Goal: Obtain resource: Obtain resource

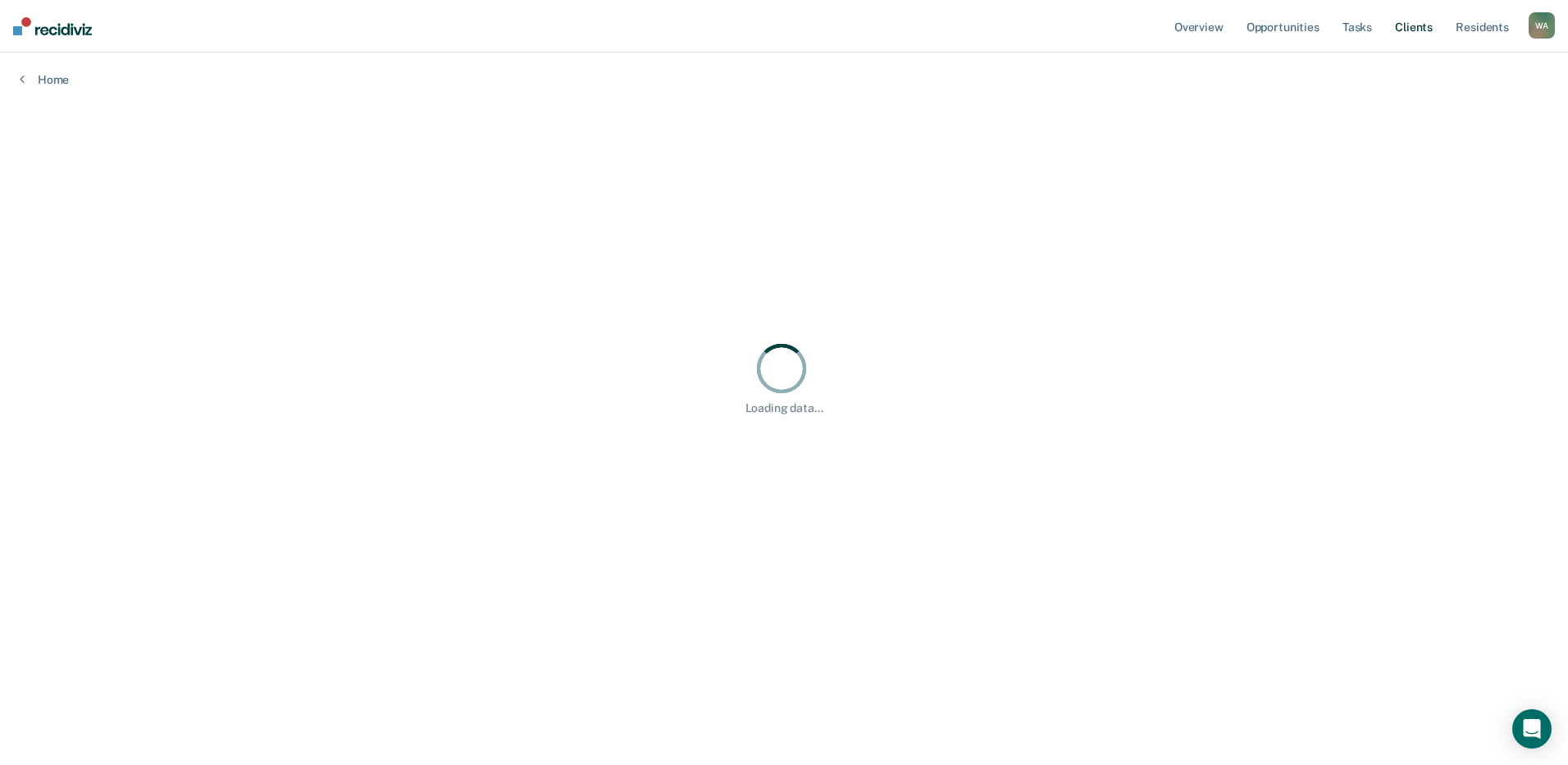
click at [1429, 27] on link "Client s" at bounding box center [1414, 26] width 44 height 52
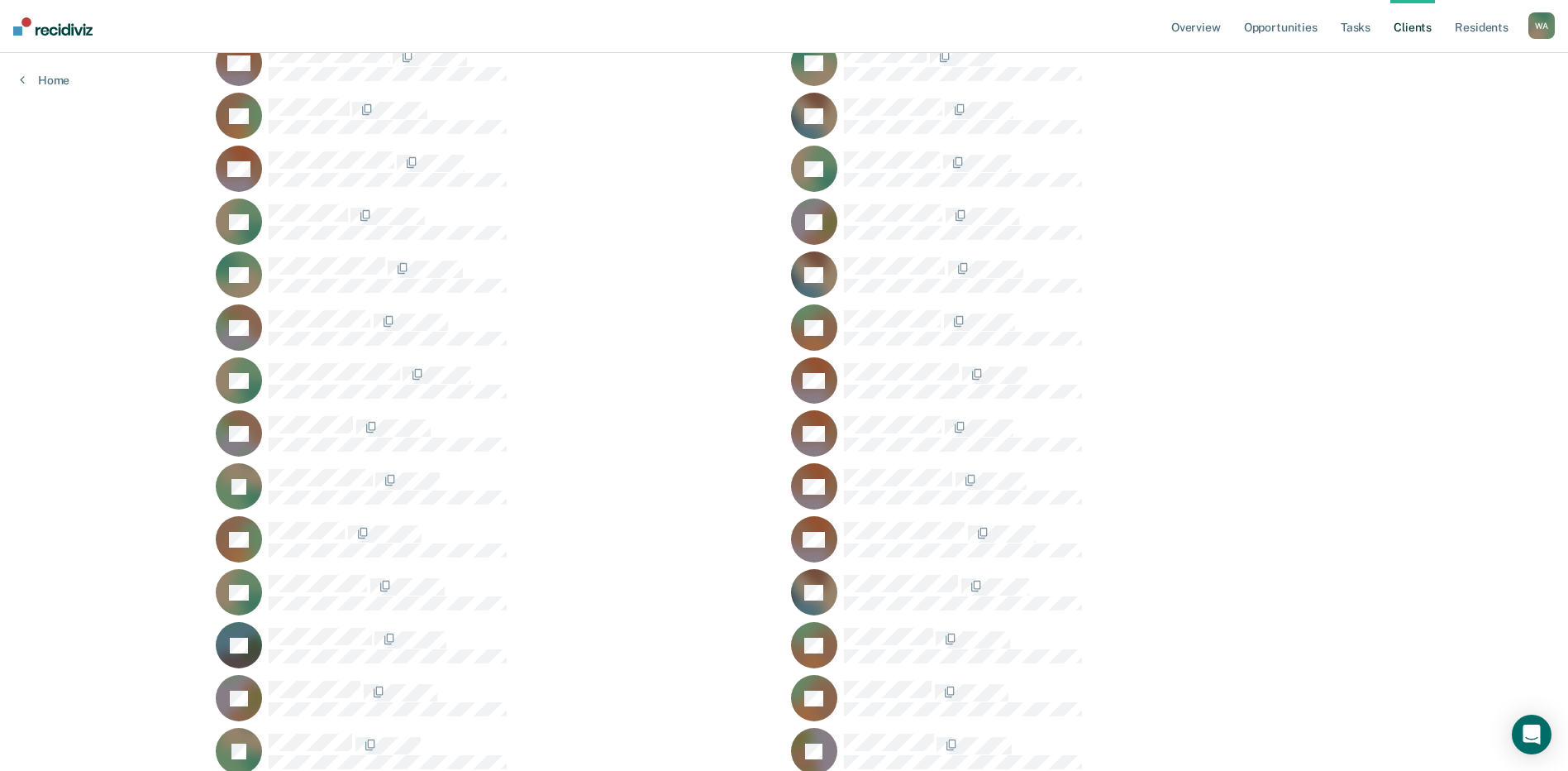
scroll to position [22598, 0]
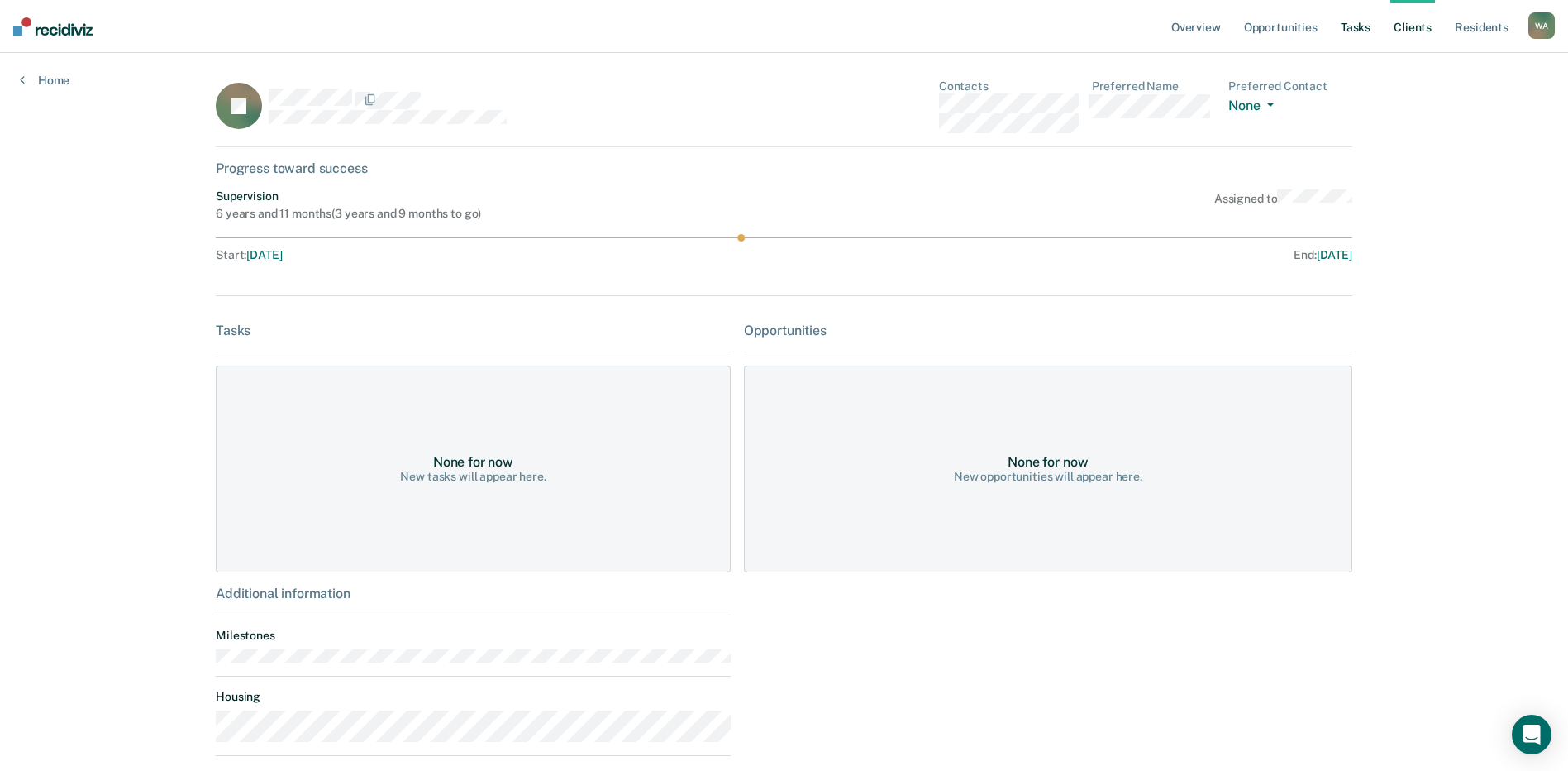
click at [1355, 29] on link "Tasks" at bounding box center [1355, 26] width 37 height 52
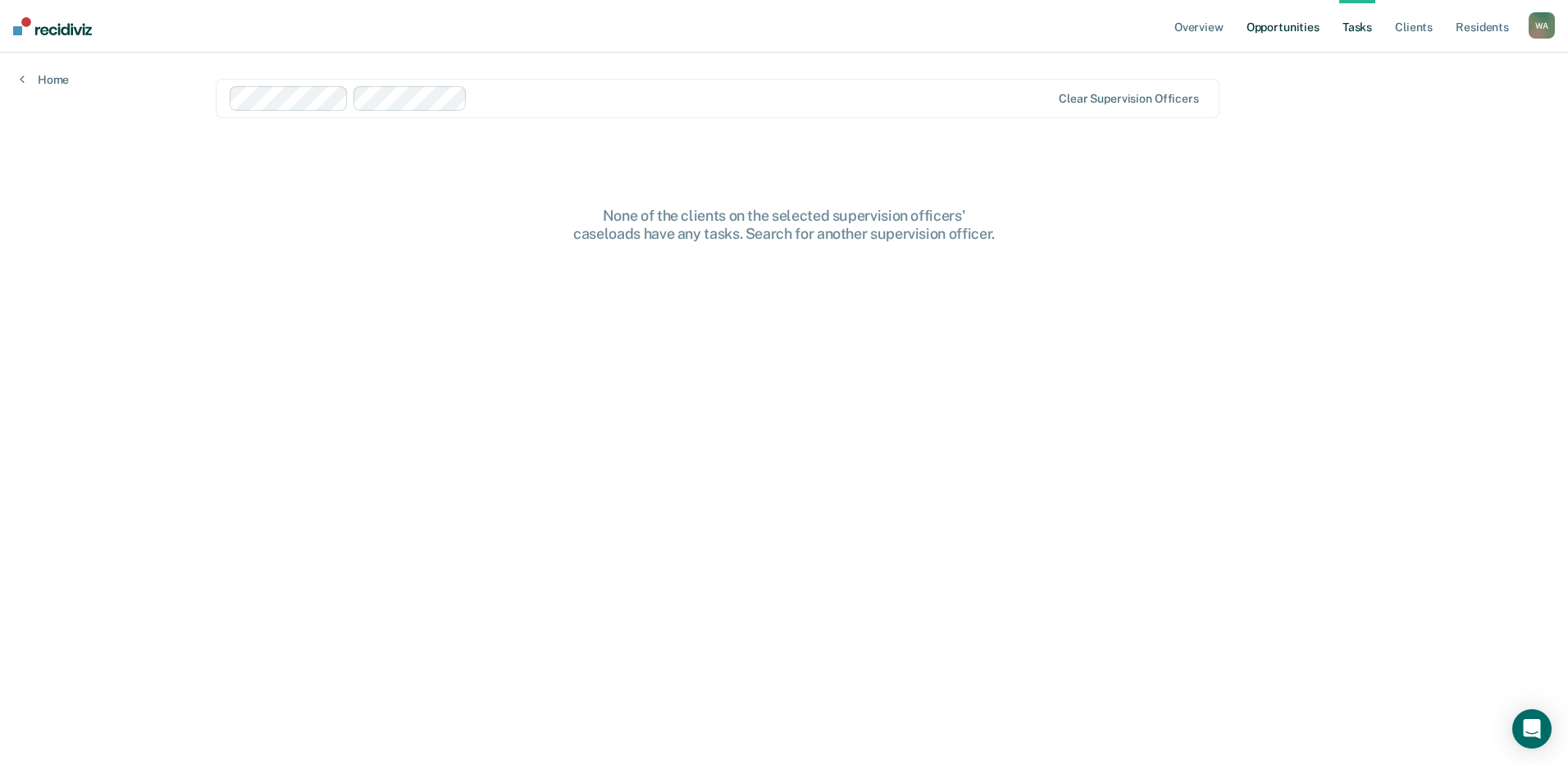
click at [1273, 25] on link "Opportunities" at bounding box center [1283, 26] width 80 height 52
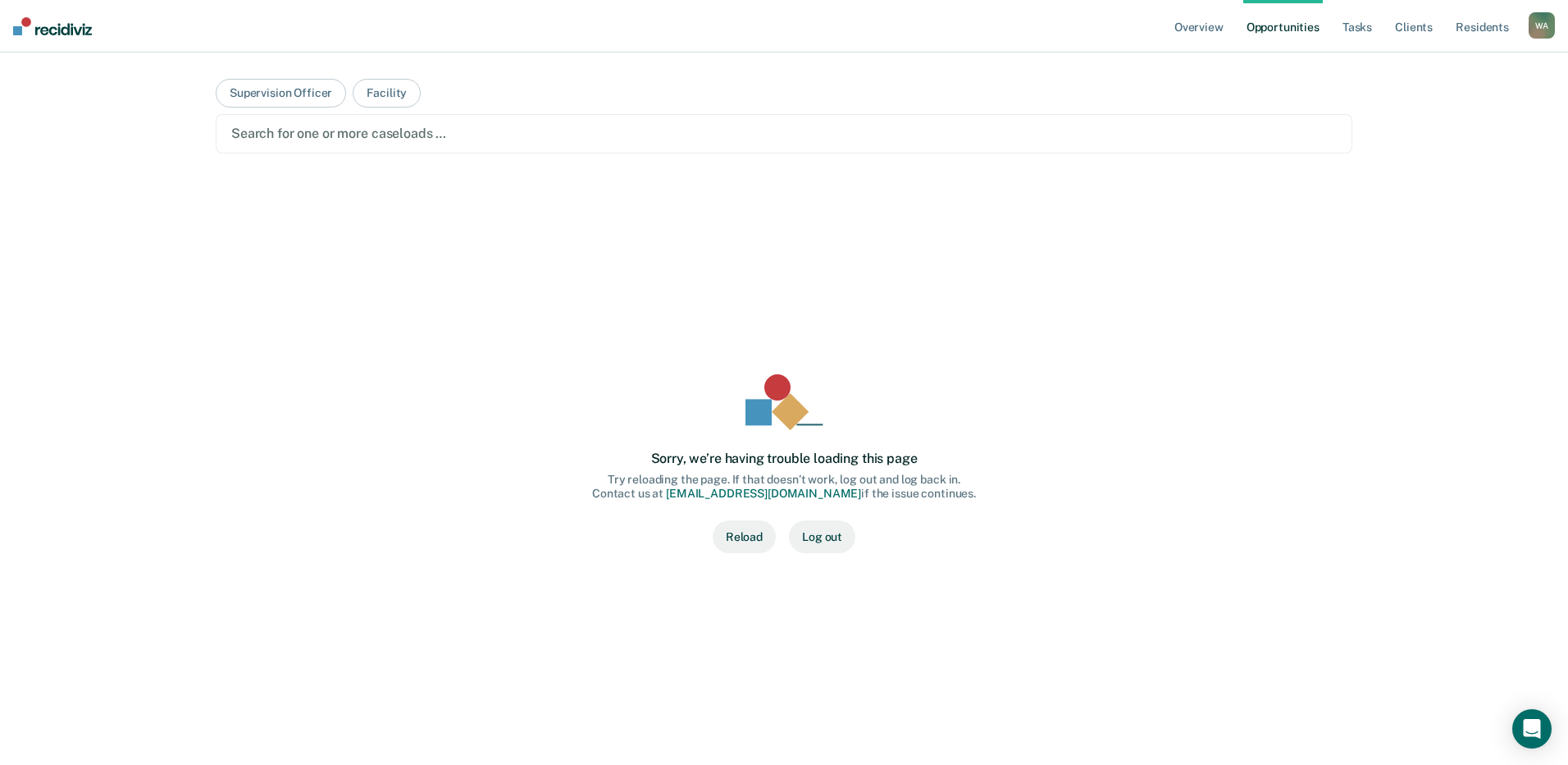
click at [442, 133] on div at bounding box center [784, 133] width 1106 height 19
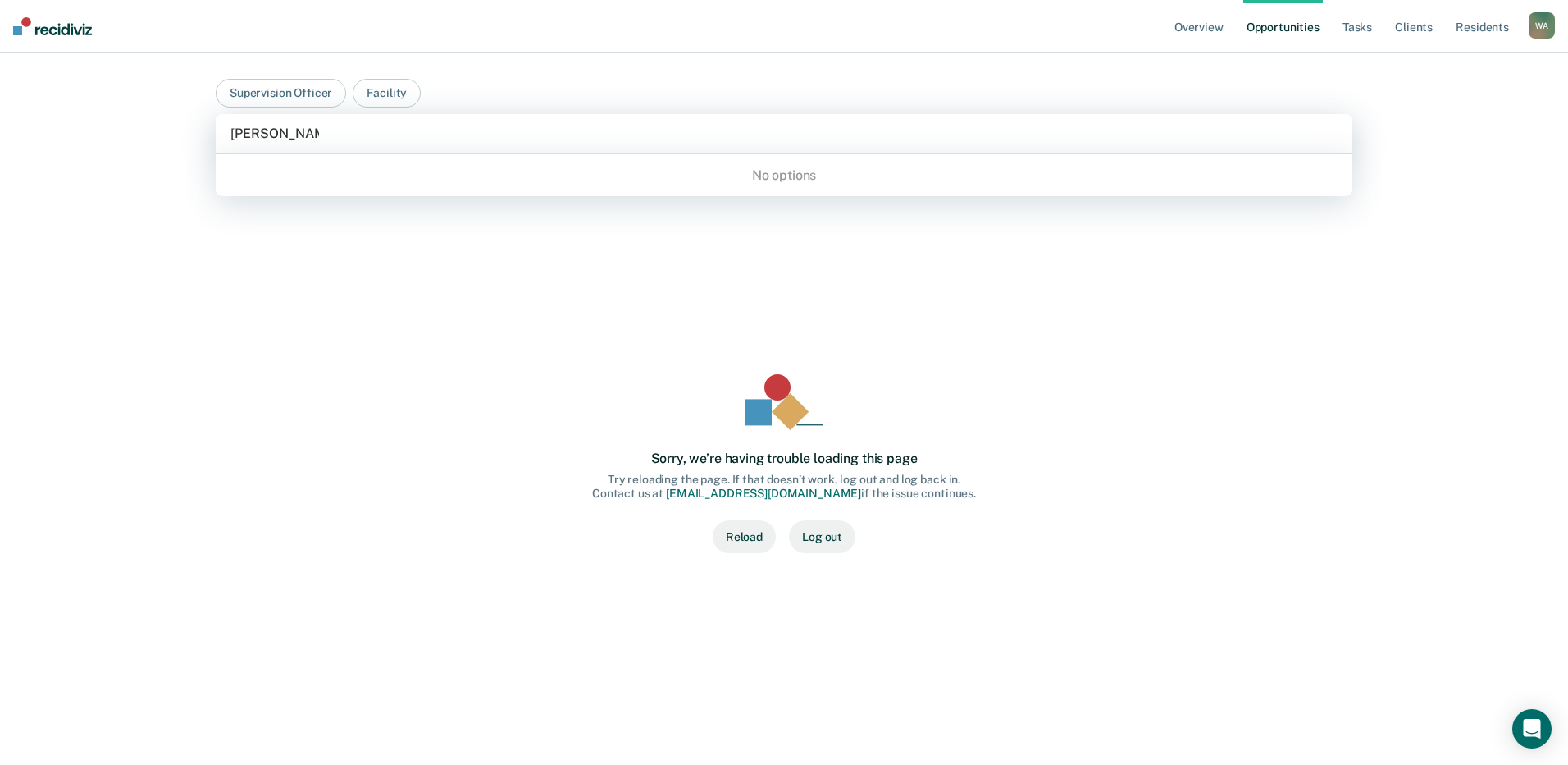
type input "[PERSON_NAME]"
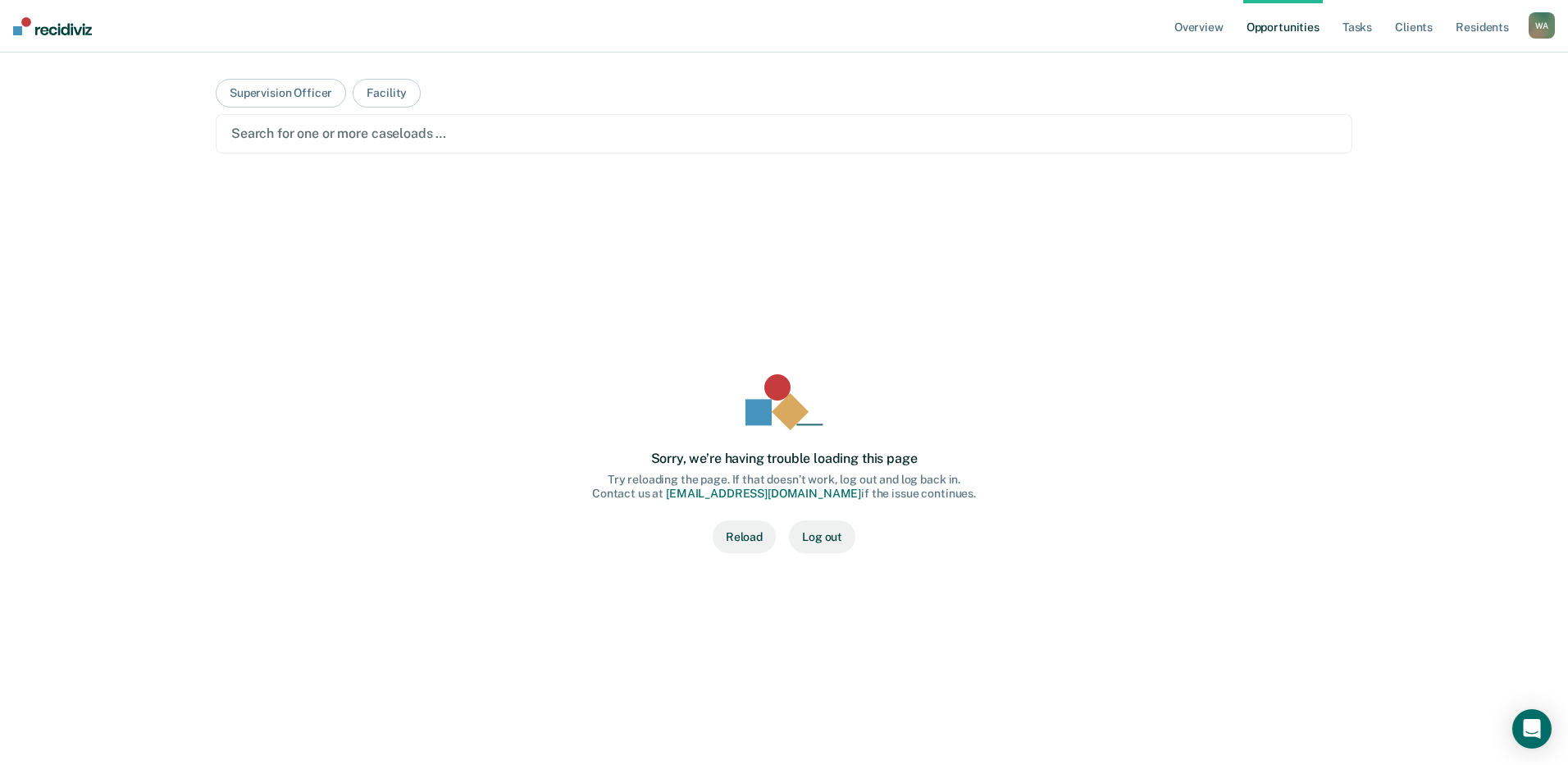
click at [1251, 381] on div "Sorry, we’re having trouble loading this page Try reloading the page. If that d…" at bounding box center [784, 464] width 1084 height 528
click at [308, 90] on button "Supervision Officer" at bounding box center [281, 92] width 131 height 28
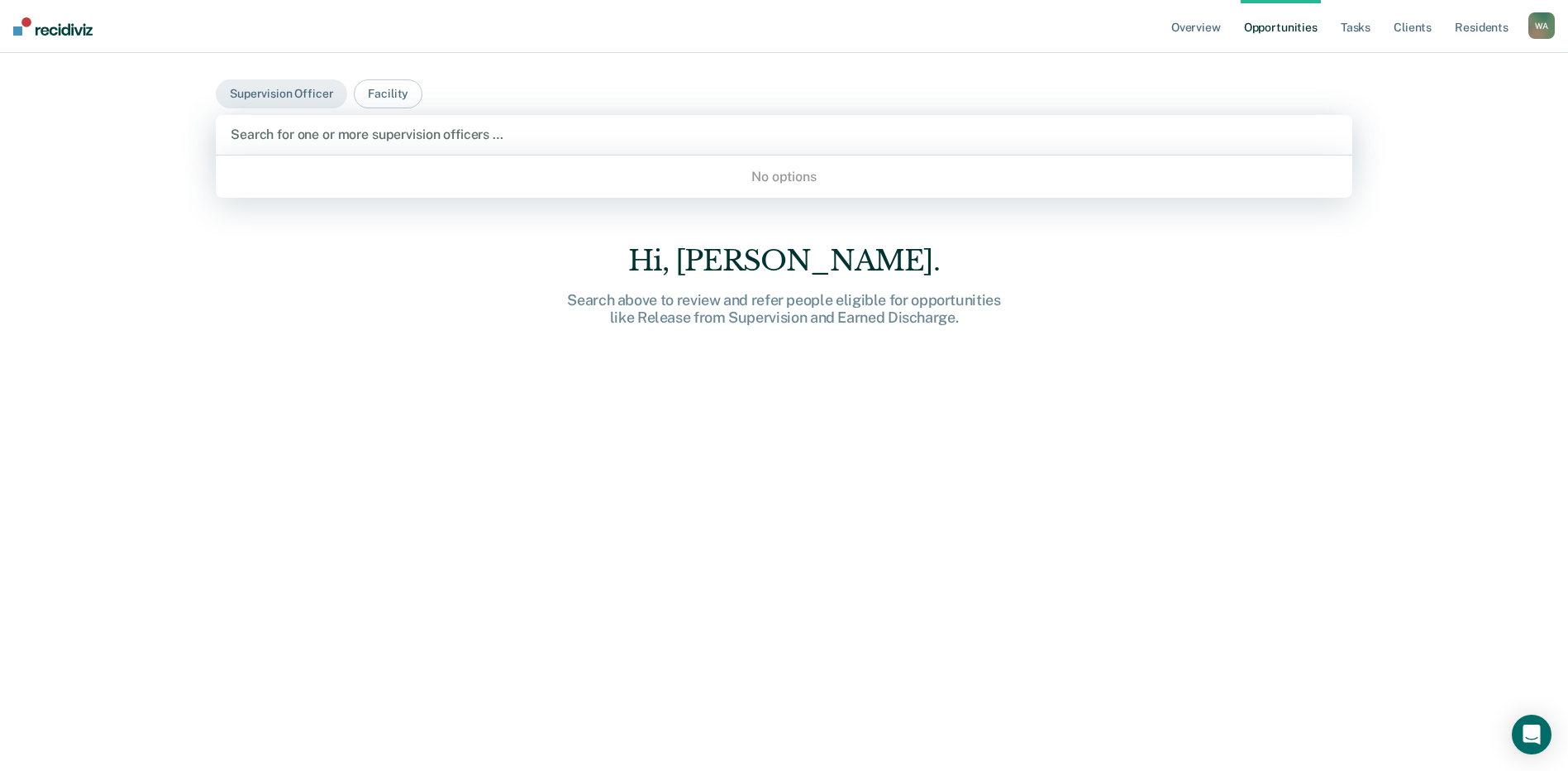
click at [345, 132] on div at bounding box center [784, 134] width 1107 height 19
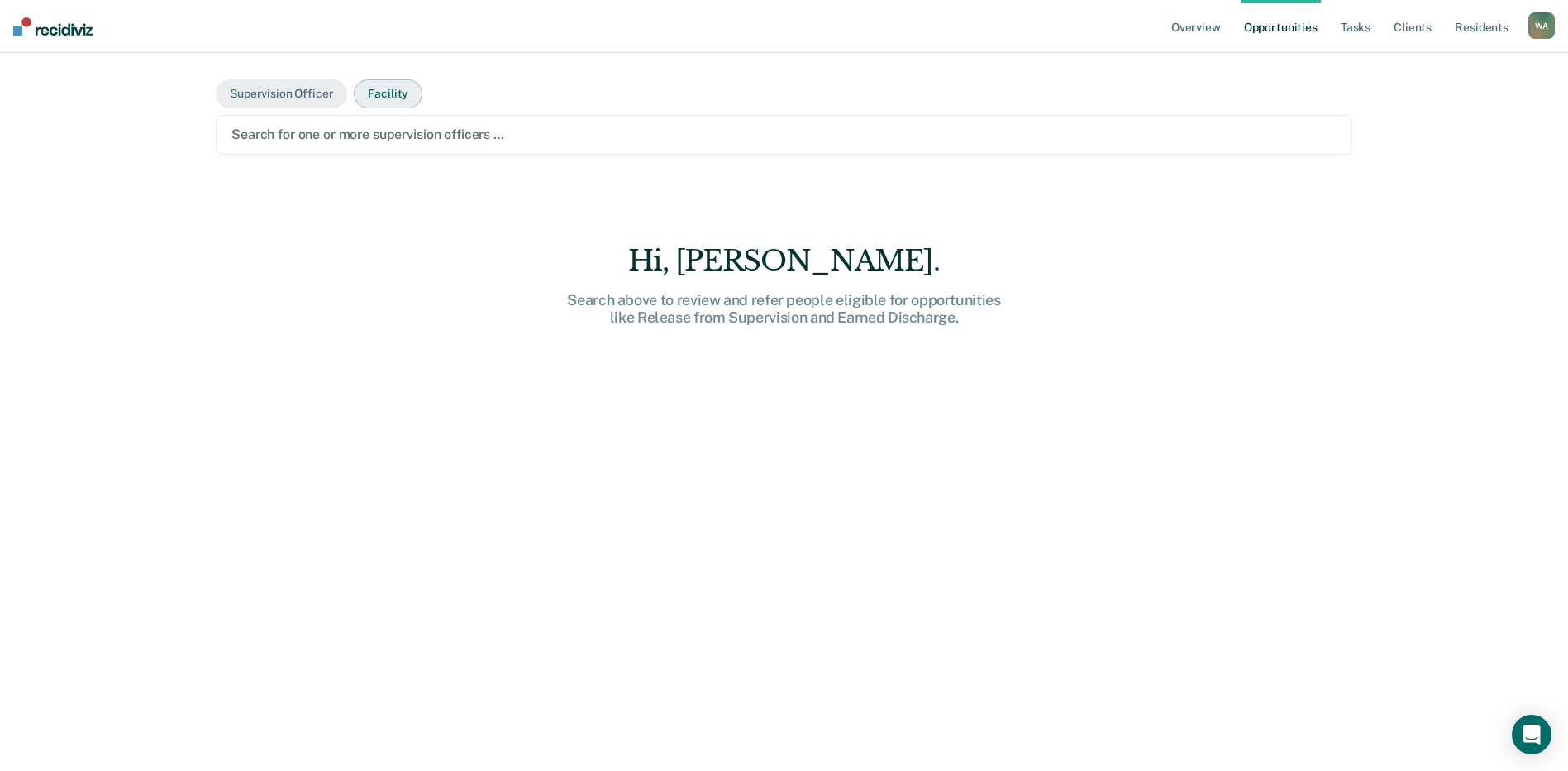
click at [403, 97] on button "Facility" at bounding box center [388, 93] width 68 height 29
click at [379, 134] on div at bounding box center [784, 134] width 1105 height 19
click at [266, 88] on button "Supervision Officer" at bounding box center [281, 93] width 132 height 29
click at [1488, 28] on link "Resident s" at bounding box center [1481, 26] width 60 height 52
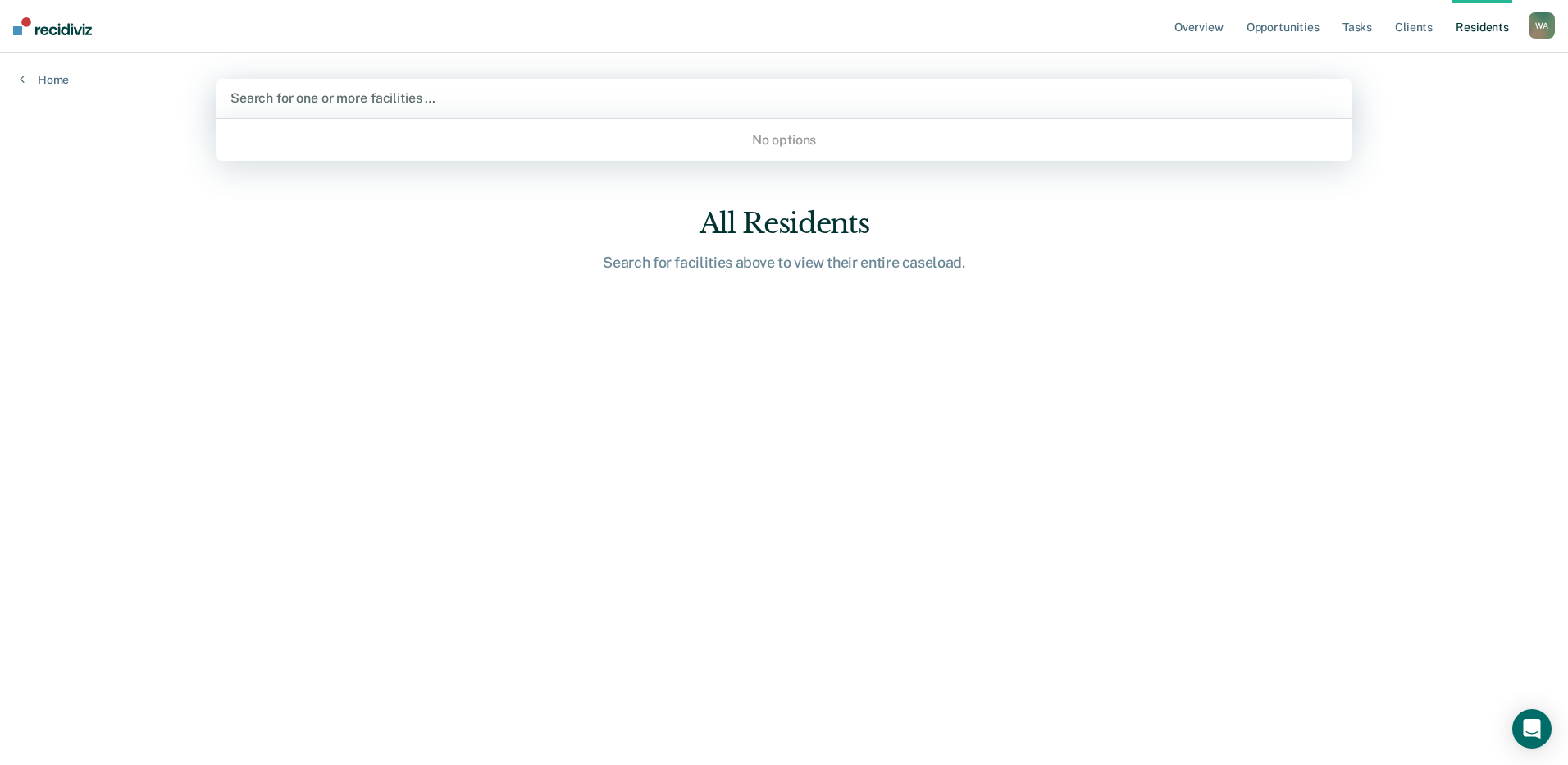
click at [439, 98] on div at bounding box center [784, 97] width 1108 height 19
click at [1496, 260] on div "Overview Opportunities Tasks Client s Resident s Welsh, Amy W A Profile How it …" at bounding box center [784, 382] width 1568 height 765
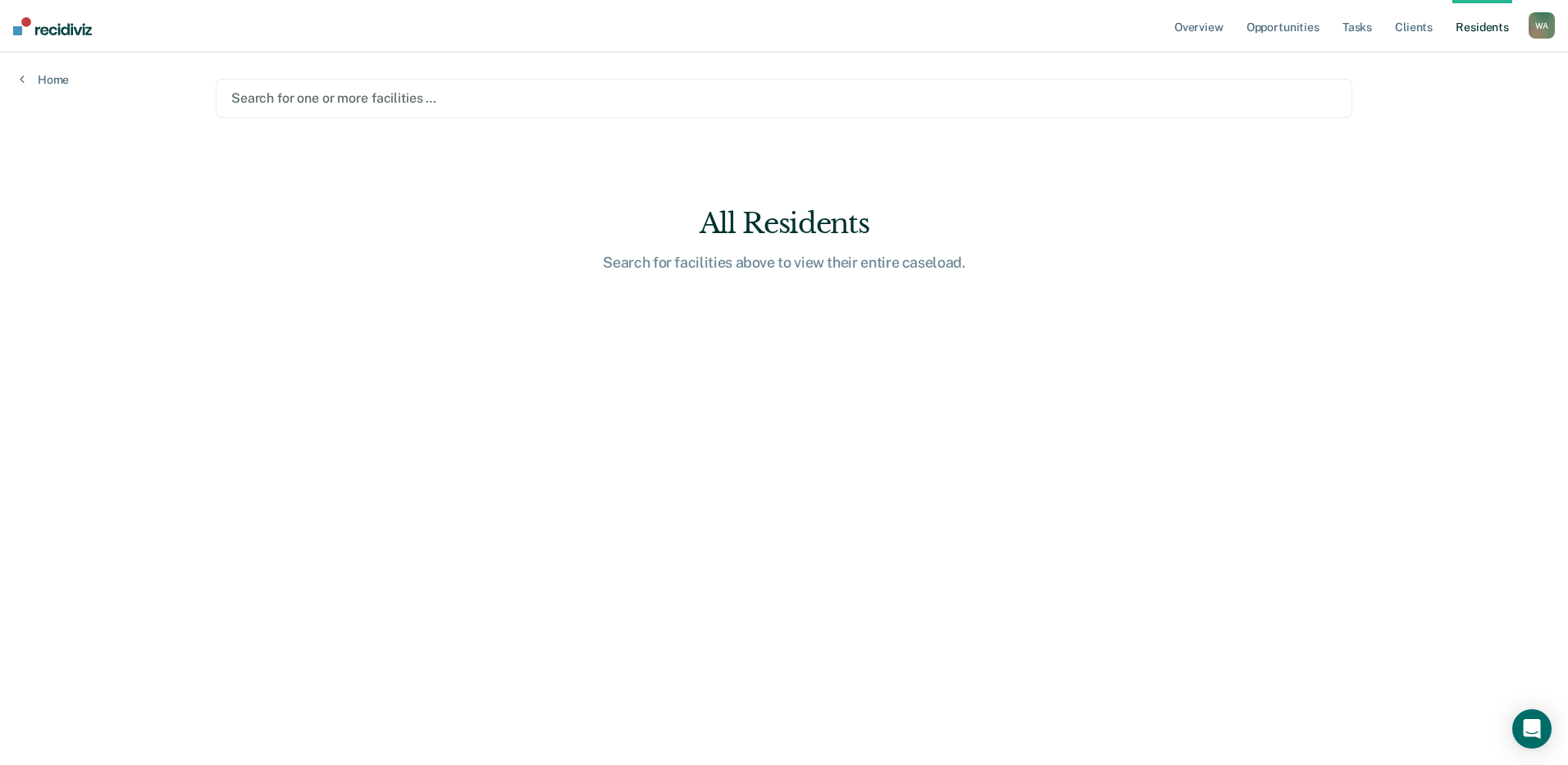
click at [1537, 22] on div "W A" at bounding box center [1541, 26] width 27 height 27
drag, startPoint x: 1268, startPoint y: 147, endPoint x: 1357, endPoint y: 60, distance: 124.5
click at [1280, 141] on main "Search for one or more facilities … All Residents Search for facilities above t…" at bounding box center [784, 388] width 1176 height 673
click at [1199, 27] on link "Overview" at bounding box center [1199, 26] width 56 height 52
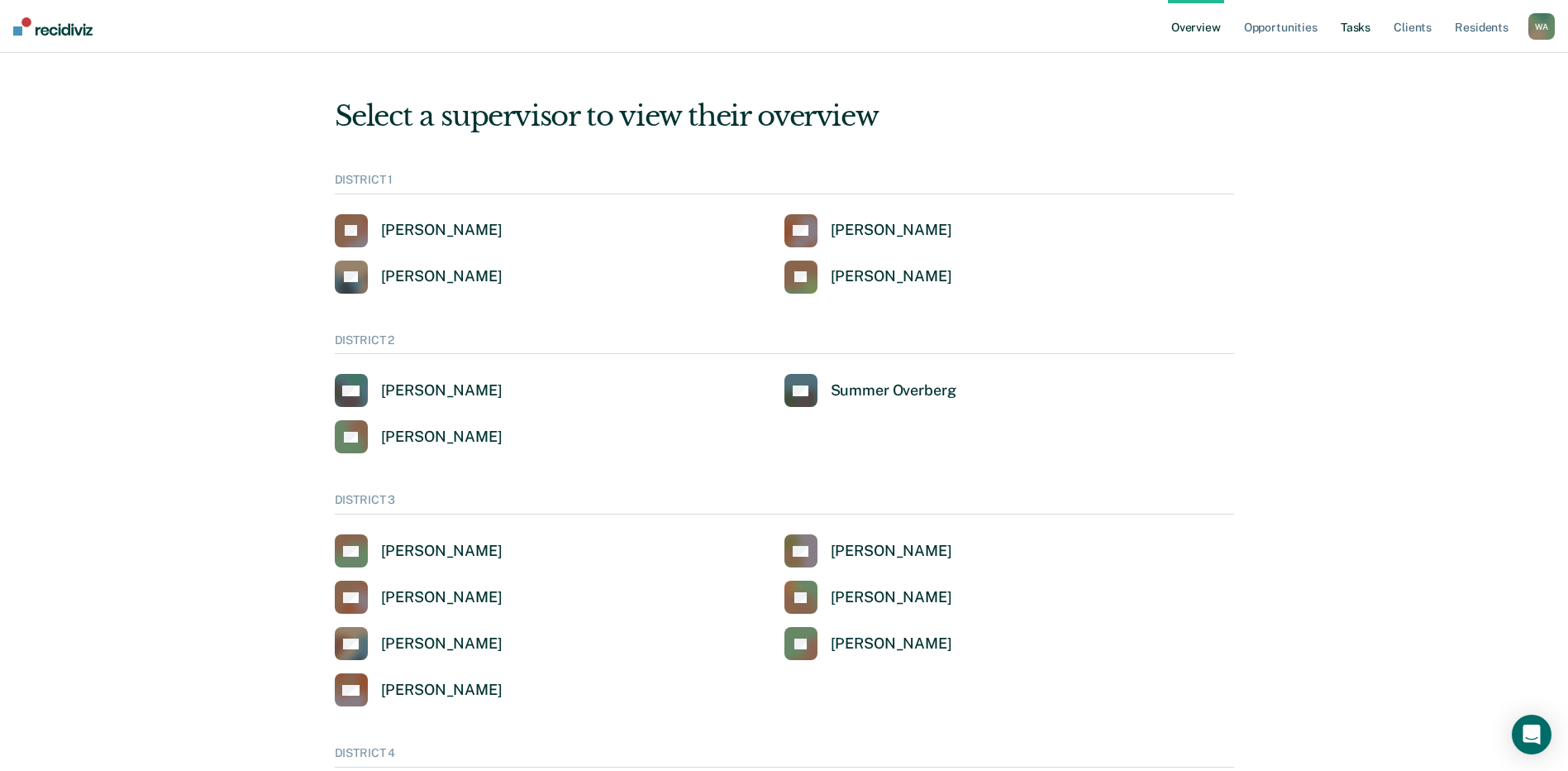
click at [1363, 28] on link "Tasks" at bounding box center [1355, 26] width 37 height 52
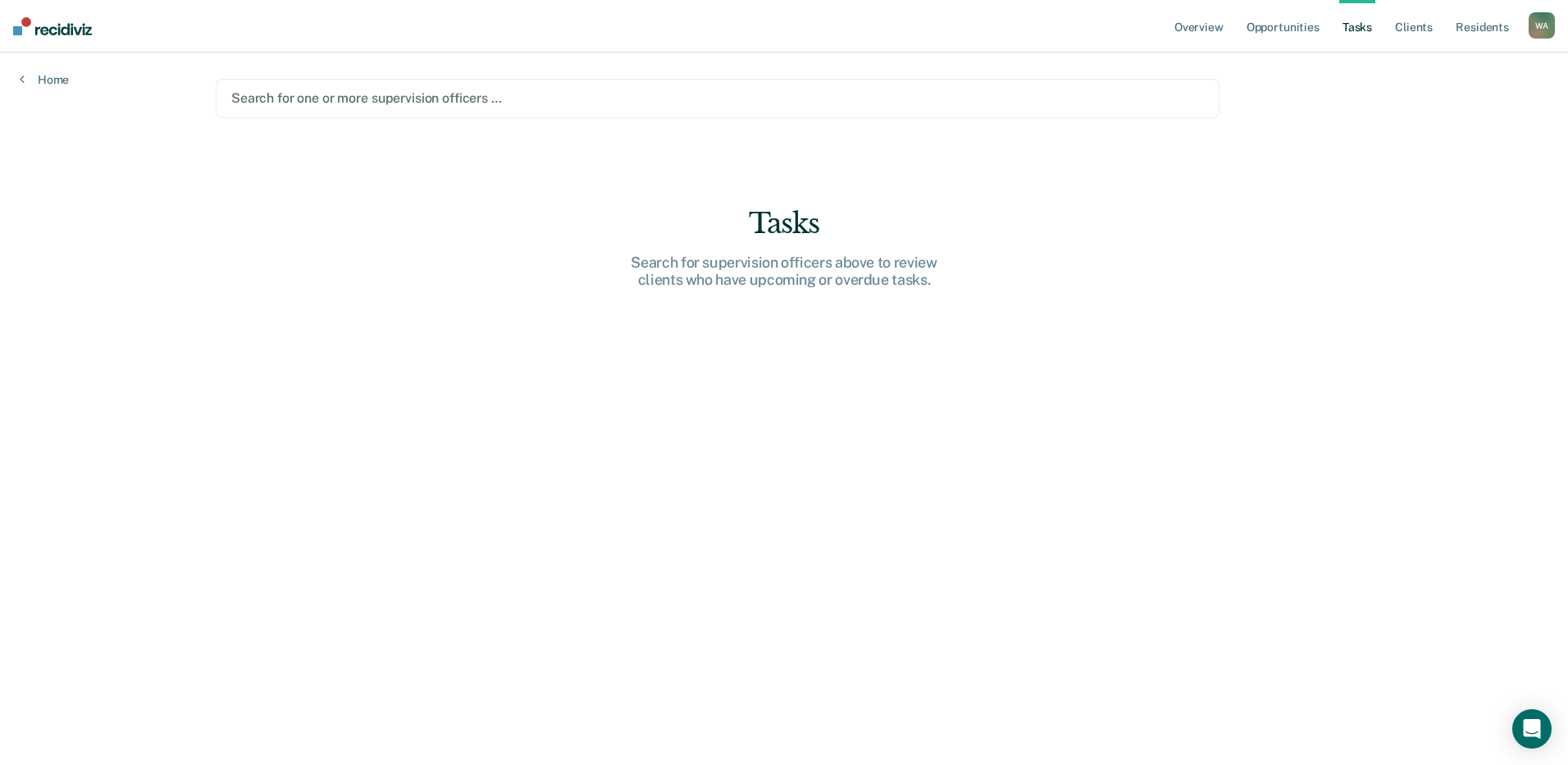
click at [512, 112] on div "Search for one or more supervision officers …" at bounding box center [718, 98] width 1004 height 39
click at [517, 106] on div at bounding box center [718, 97] width 973 height 19
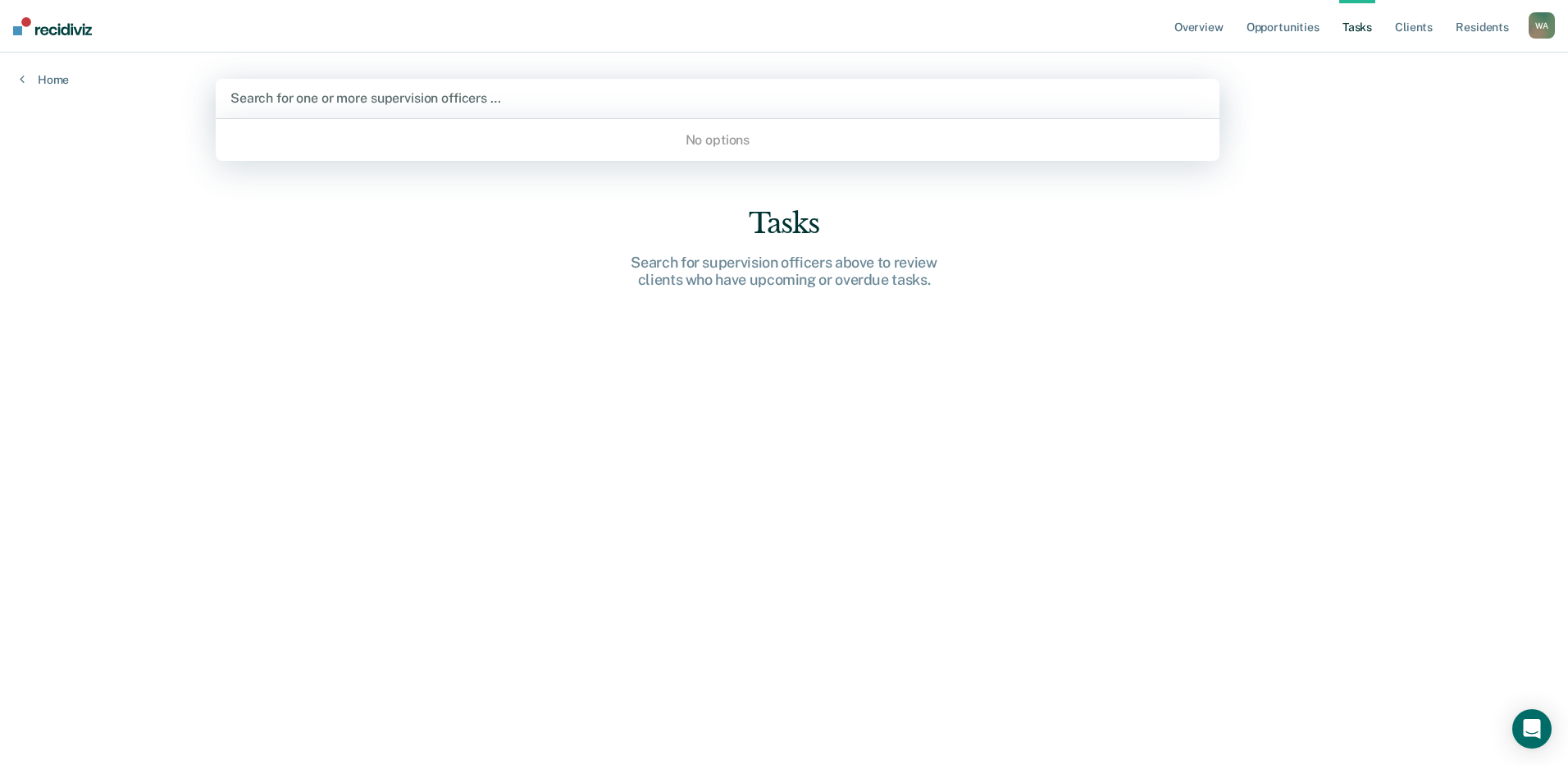
click at [517, 106] on div at bounding box center [718, 97] width 975 height 19
type input "Waskow"
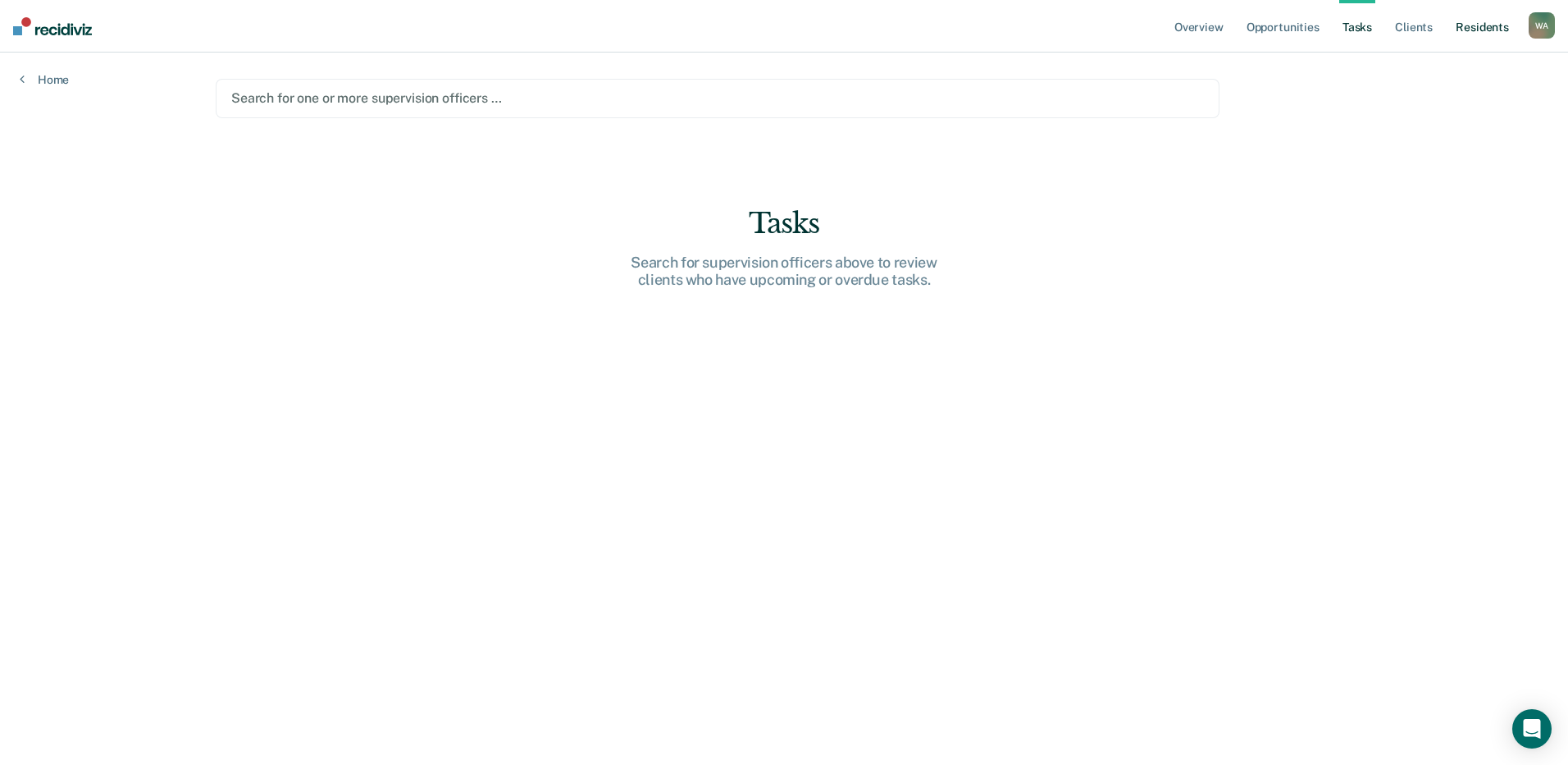
click at [1476, 32] on link "Resident s" at bounding box center [1483, 26] width 60 height 52
click at [1424, 26] on link "Client s" at bounding box center [1414, 26] width 44 height 52
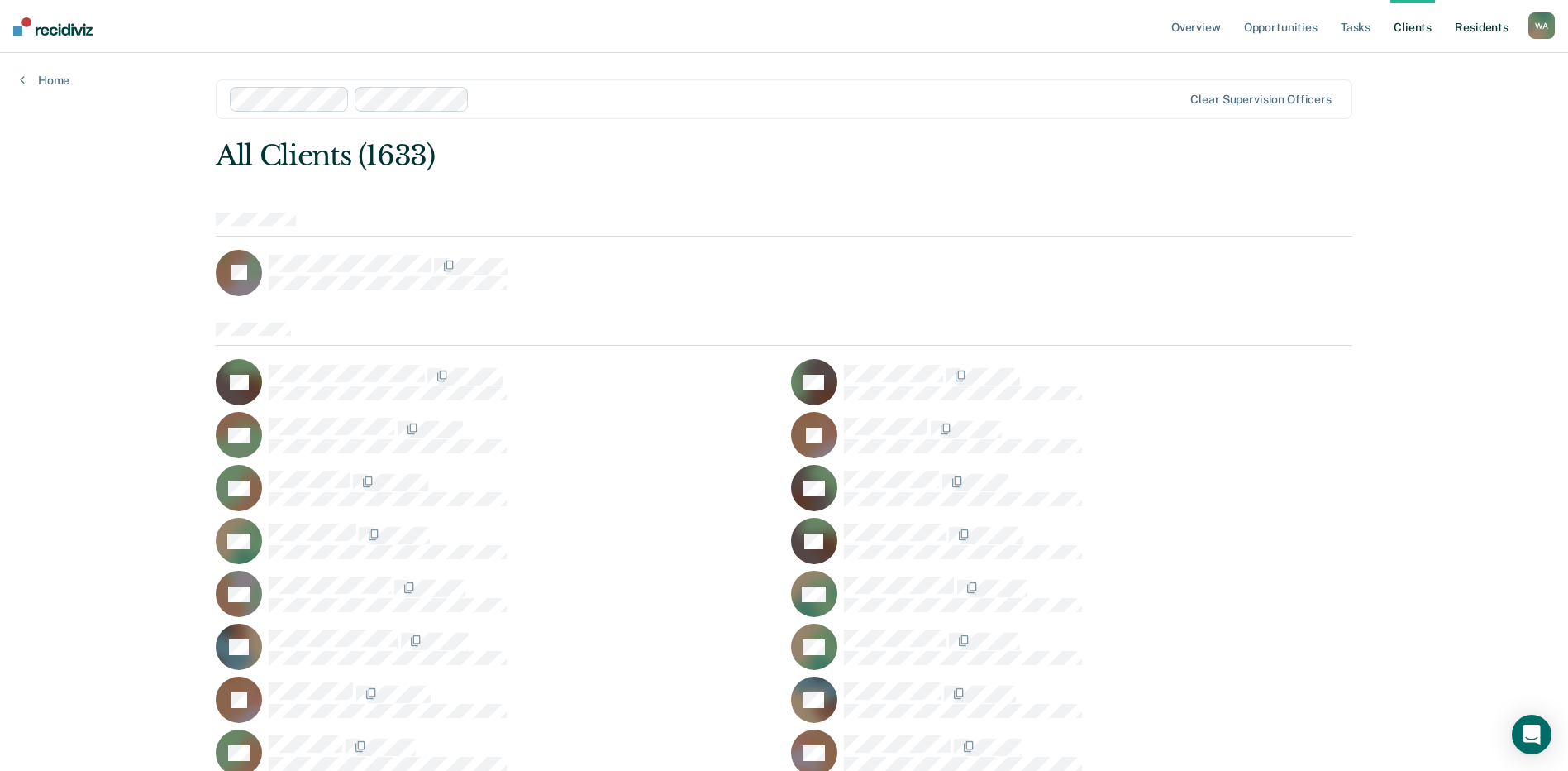
drag, startPoint x: 1284, startPoint y: 101, endPoint x: 1520, endPoint y: 28, distance: 247.0
click at [1183, 97] on div at bounding box center [829, 98] width 706 height 19
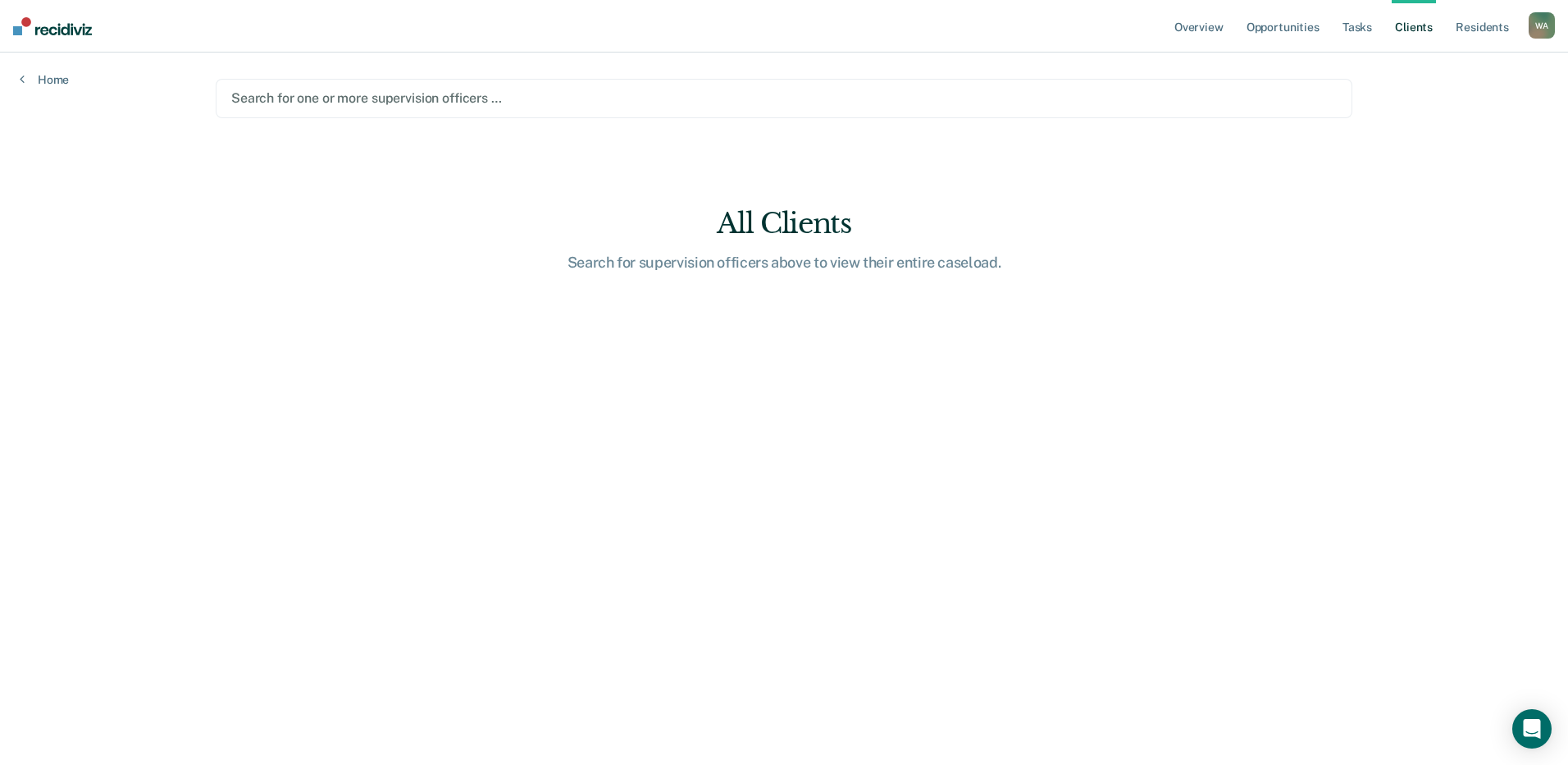
click at [1523, 26] on ul "Overview Opportunities Tasks Client s Resident s" at bounding box center [1350, 26] width 357 height 52
click at [501, 97] on div at bounding box center [784, 97] width 1106 height 19
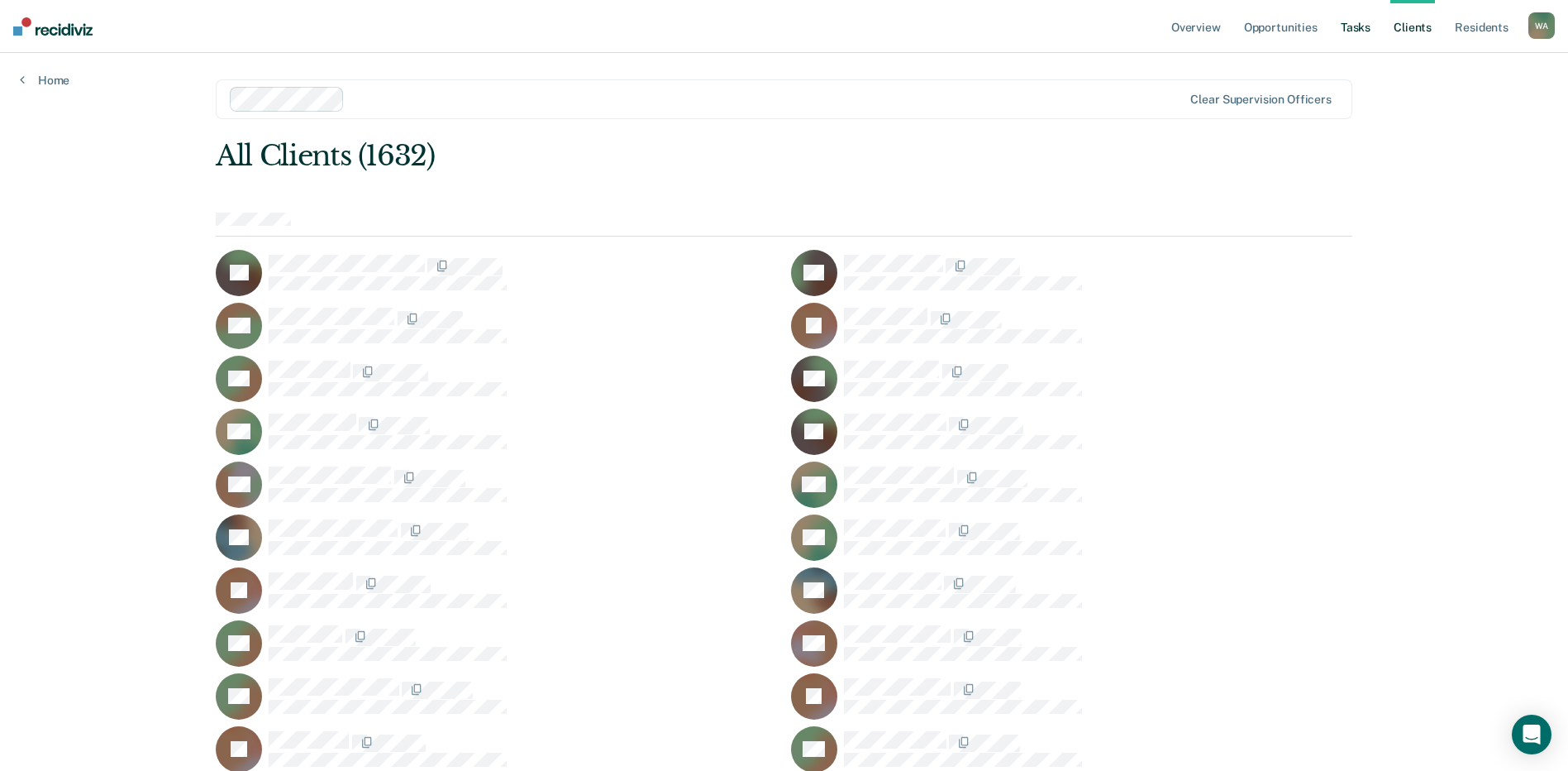
click at [1360, 31] on link "Tasks" at bounding box center [1355, 26] width 37 height 52
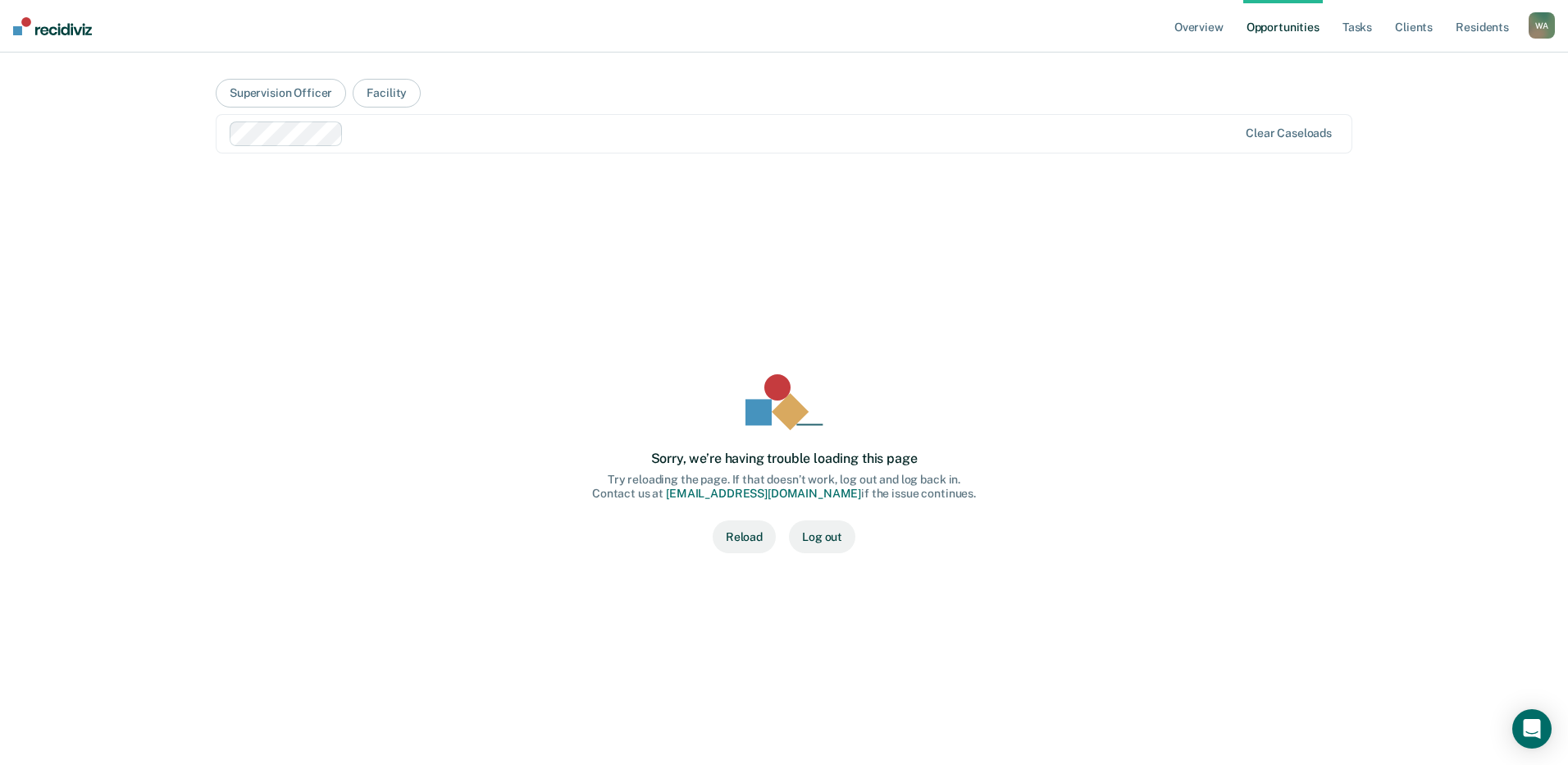
click at [731, 533] on button "Reload" at bounding box center [744, 536] width 63 height 32
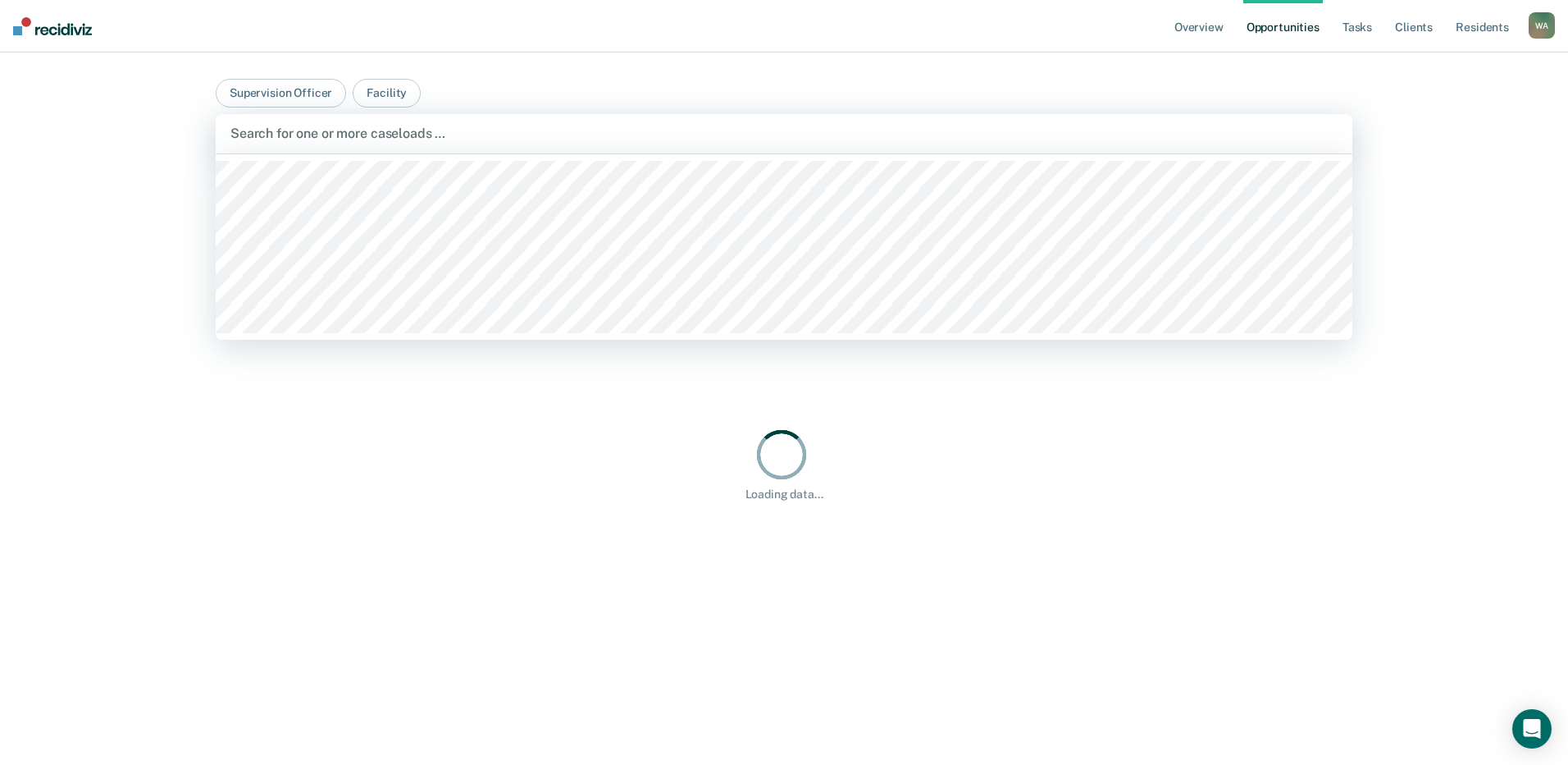
click at [484, 137] on div at bounding box center [784, 133] width 1108 height 19
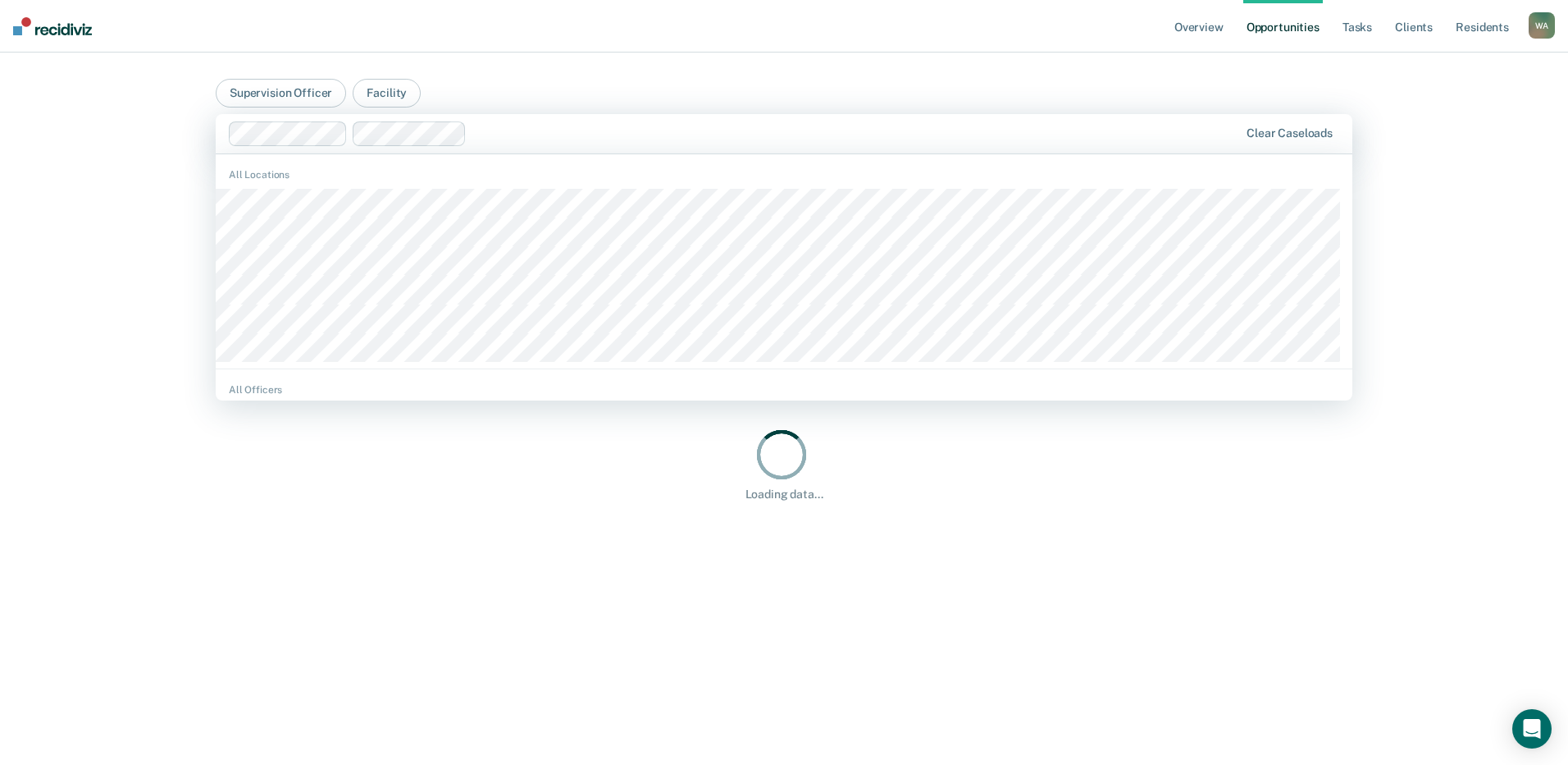
click at [269, 389] on div "All Officers" at bounding box center [784, 389] width 1137 height 15
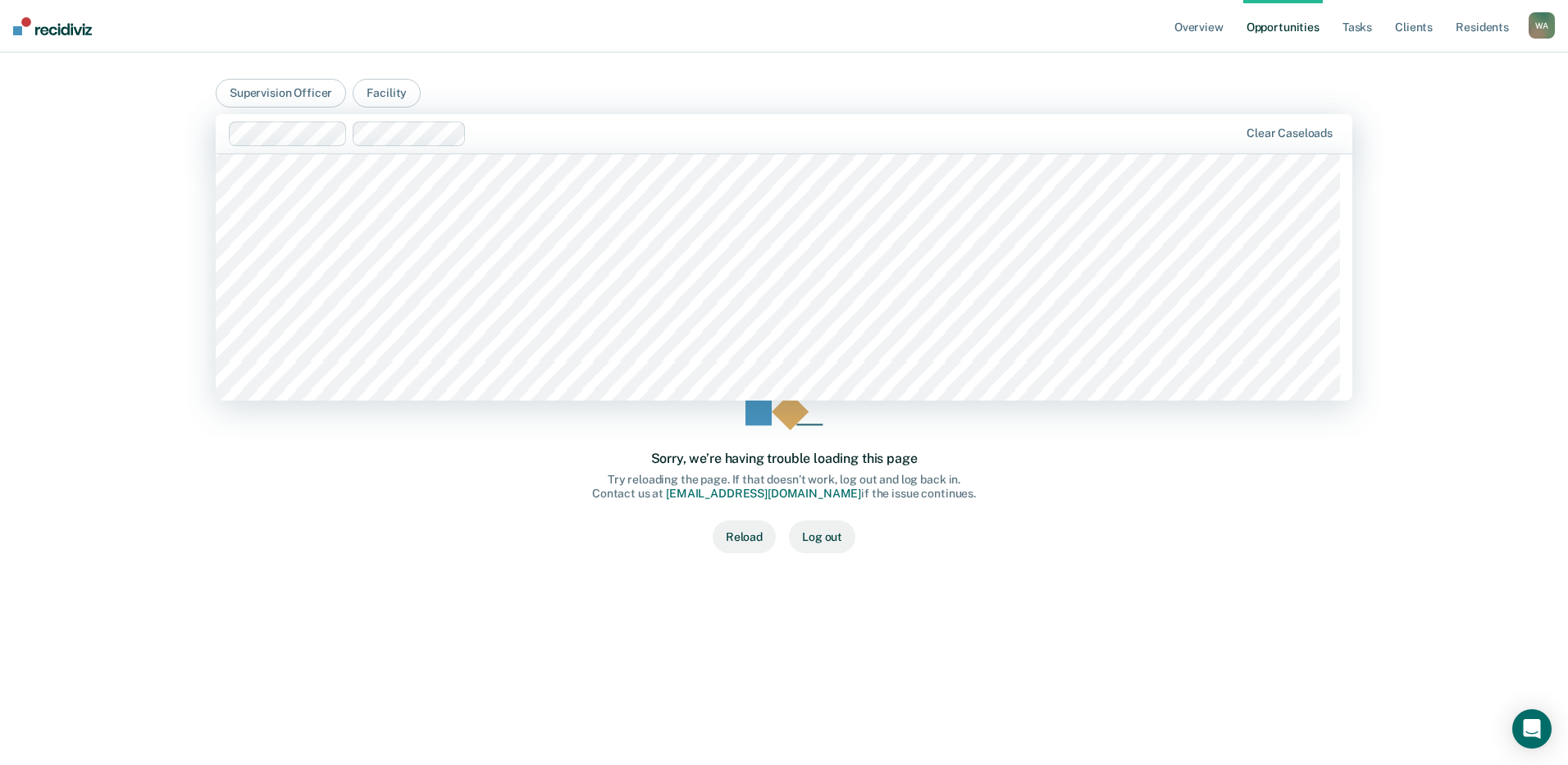
scroll to position [9107, 0]
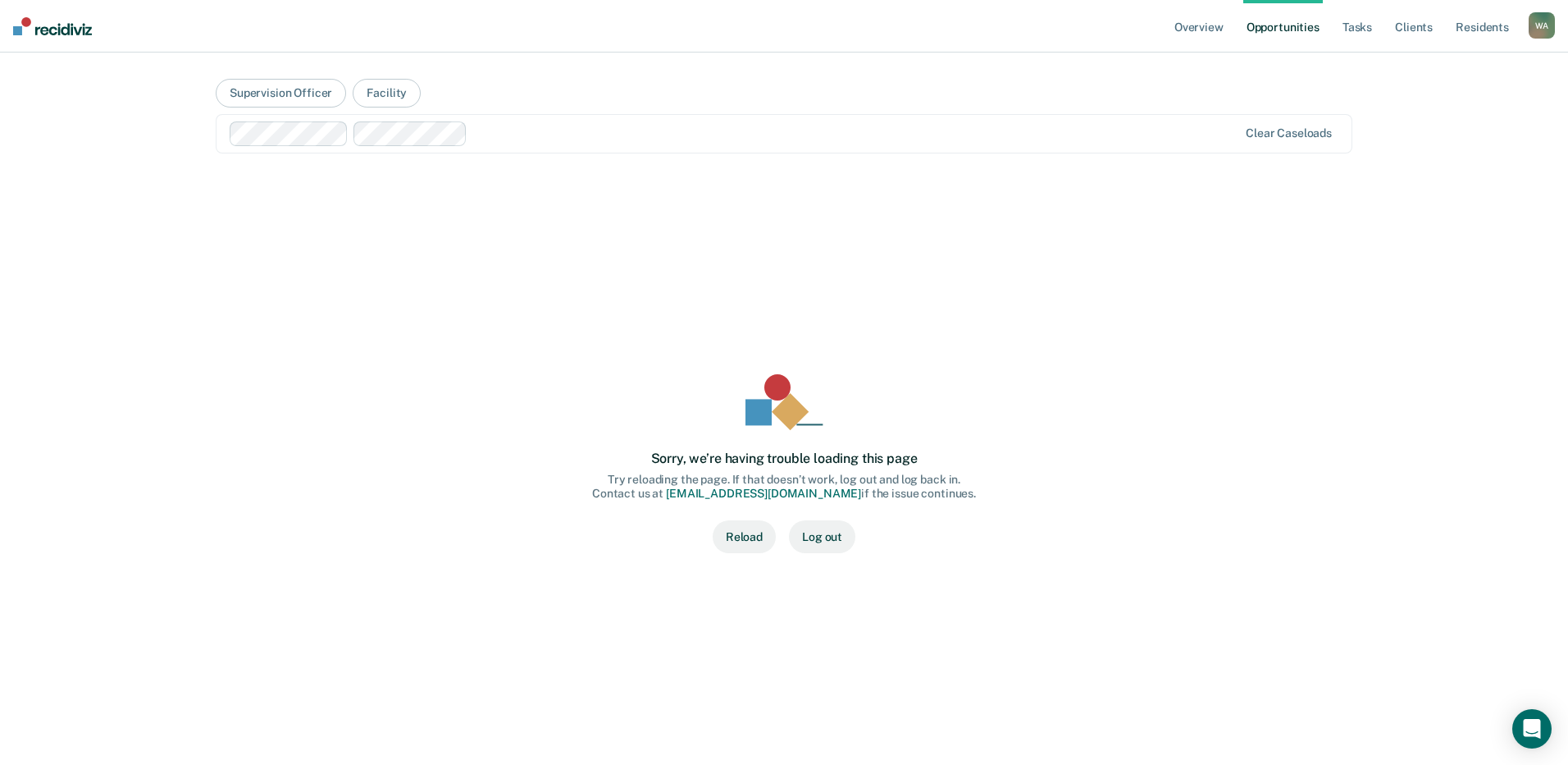
click at [1204, 242] on div "Sorry, we’re having trouble loading this page Try reloading the page. If that d…" at bounding box center [784, 464] width 1084 height 528
click at [675, 381] on div "Sorry, we’re having trouble loading this page Try reloading the page. If that d…" at bounding box center [784, 464] width 1084 height 528
click at [747, 531] on button "Reload" at bounding box center [744, 536] width 63 height 32
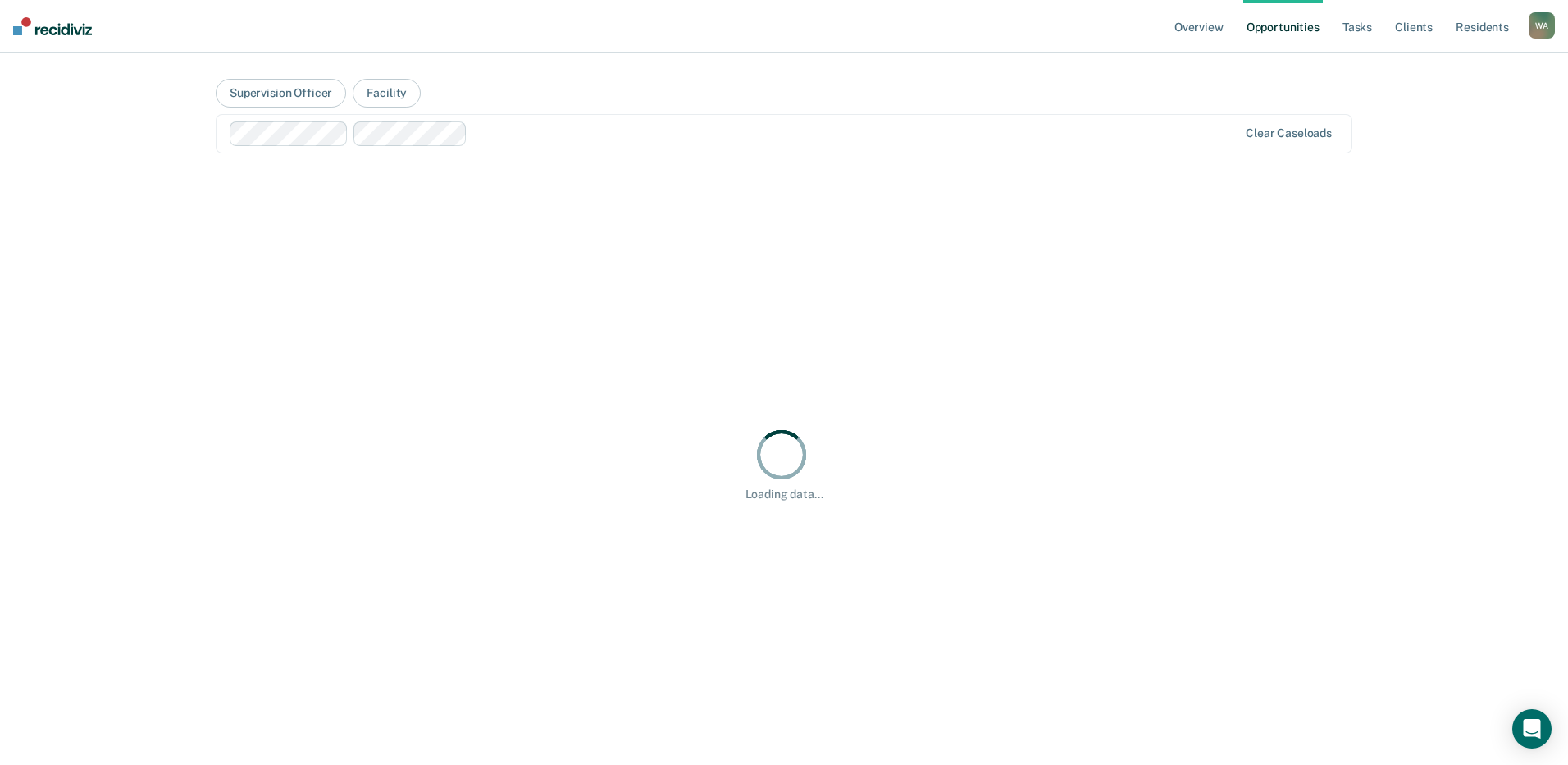
drag, startPoint x: 665, startPoint y: 141, endPoint x: 711, endPoint y: 136, distance: 46.3
click at [666, 141] on div at bounding box center [856, 133] width 765 height 19
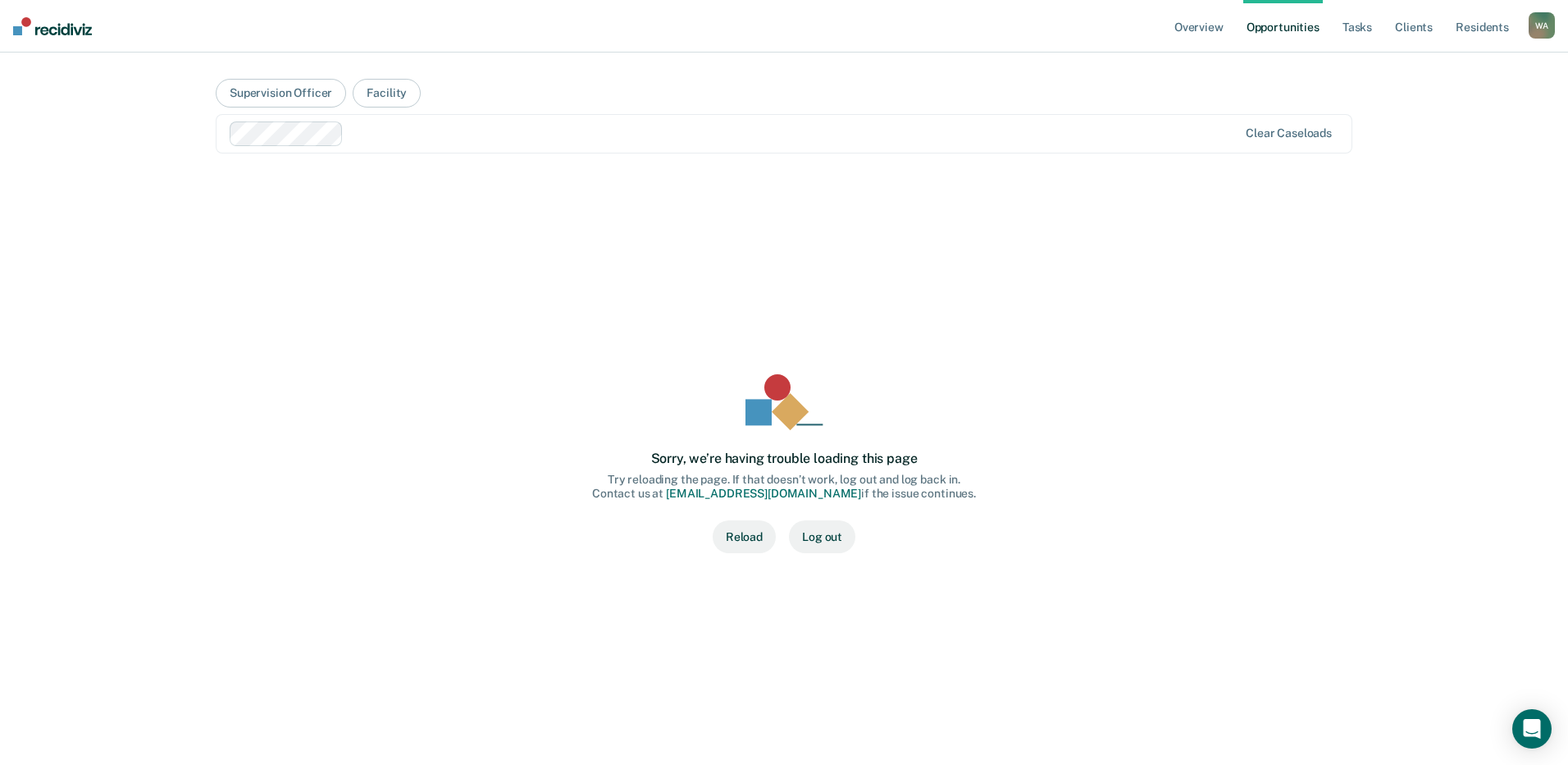
click at [1271, 27] on link "Opportunities" at bounding box center [1283, 26] width 80 height 52
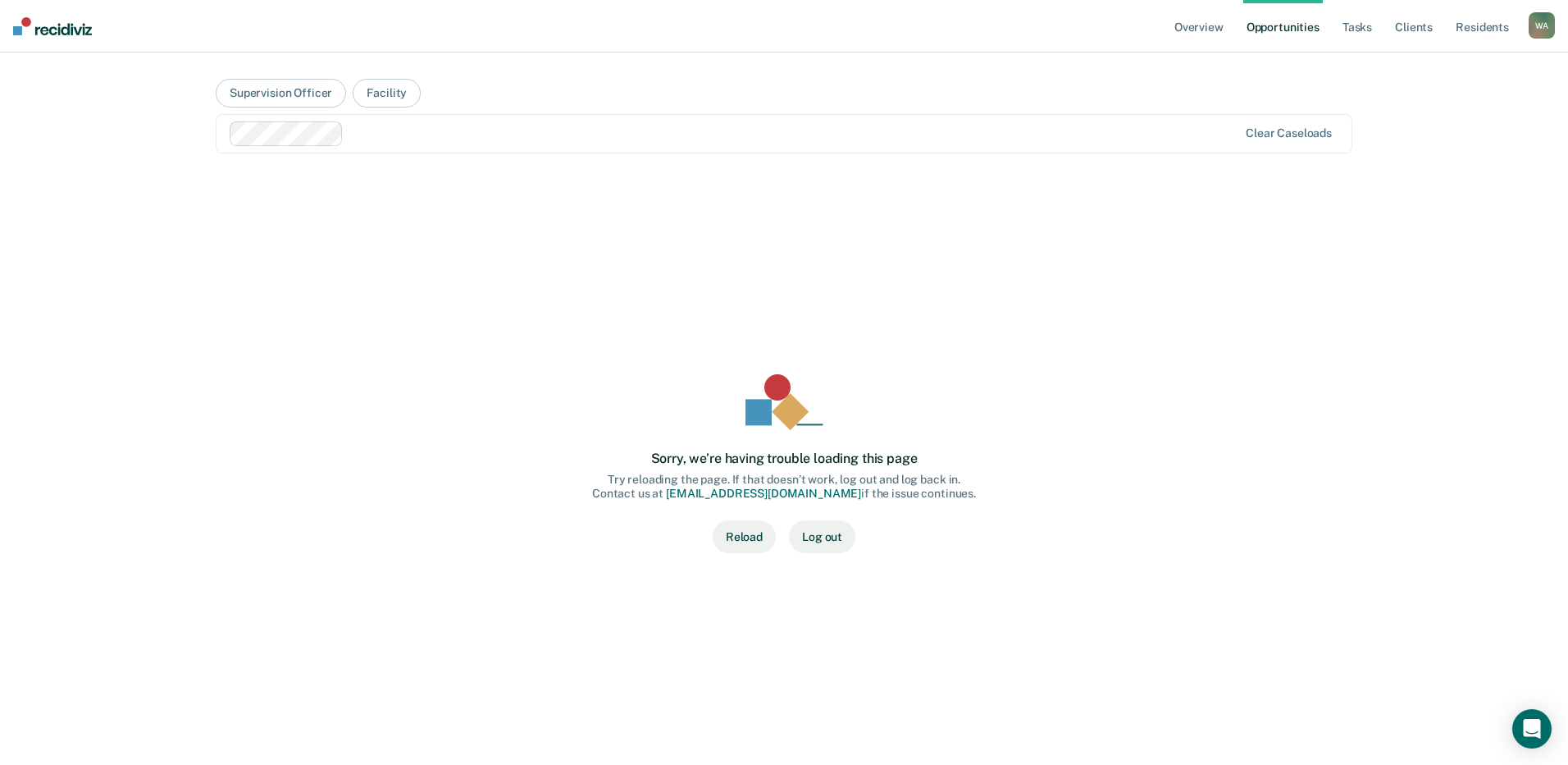
click at [1271, 27] on link "Opportunities" at bounding box center [1283, 26] width 80 height 52
click at [834, 532] on button "Log out" at bounding box center [823, 536] width 67 height 32
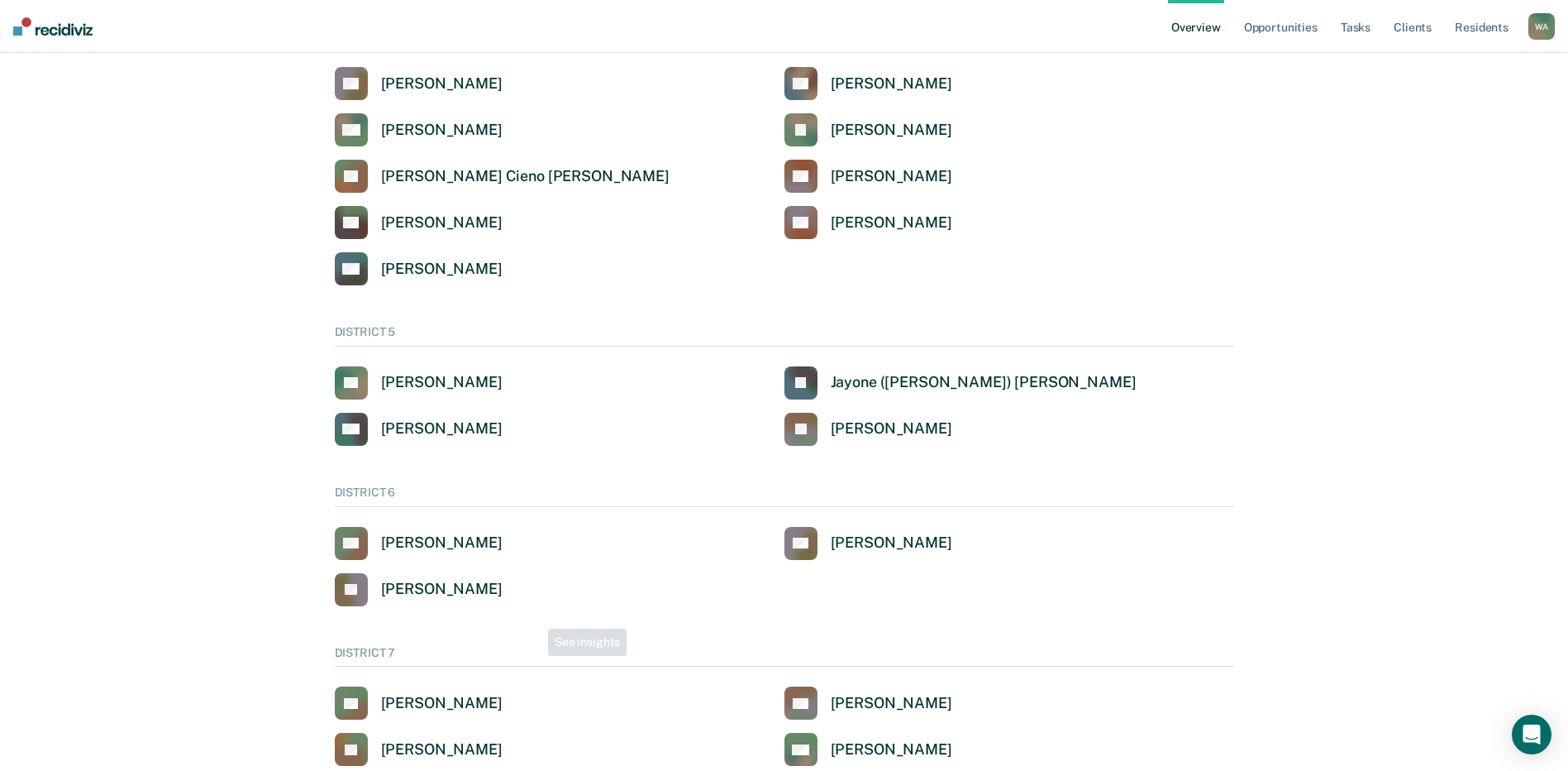
scroll to position [882, 0]
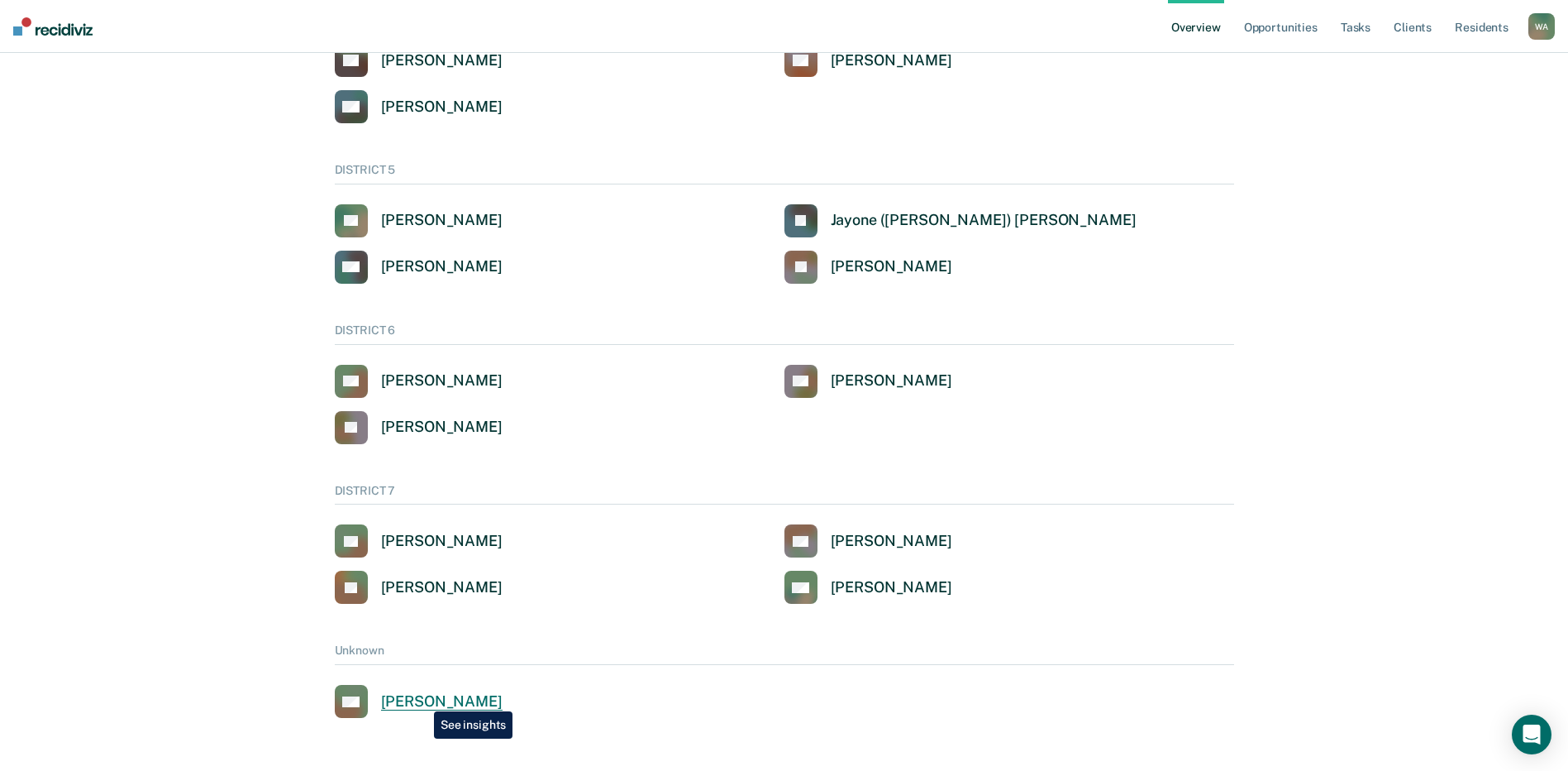
click at [421, 699] on div "[PERSON_NAME]" at bounding box center [441, 701] width 122 height 19
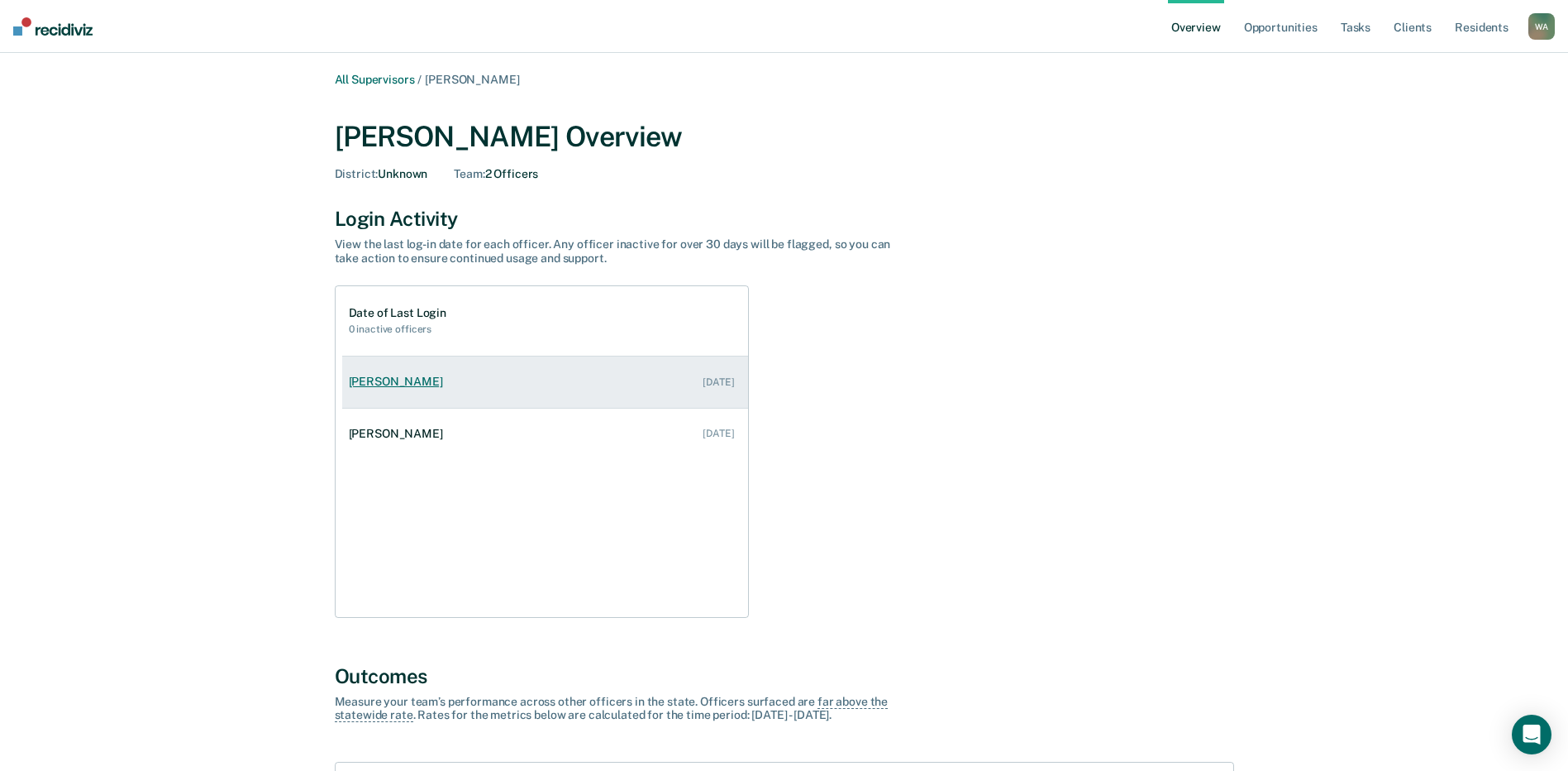
click at [393, 374] on link "[PERSON_NAME] [DATE]" at bounding box center [545, 382] width 406 height 48
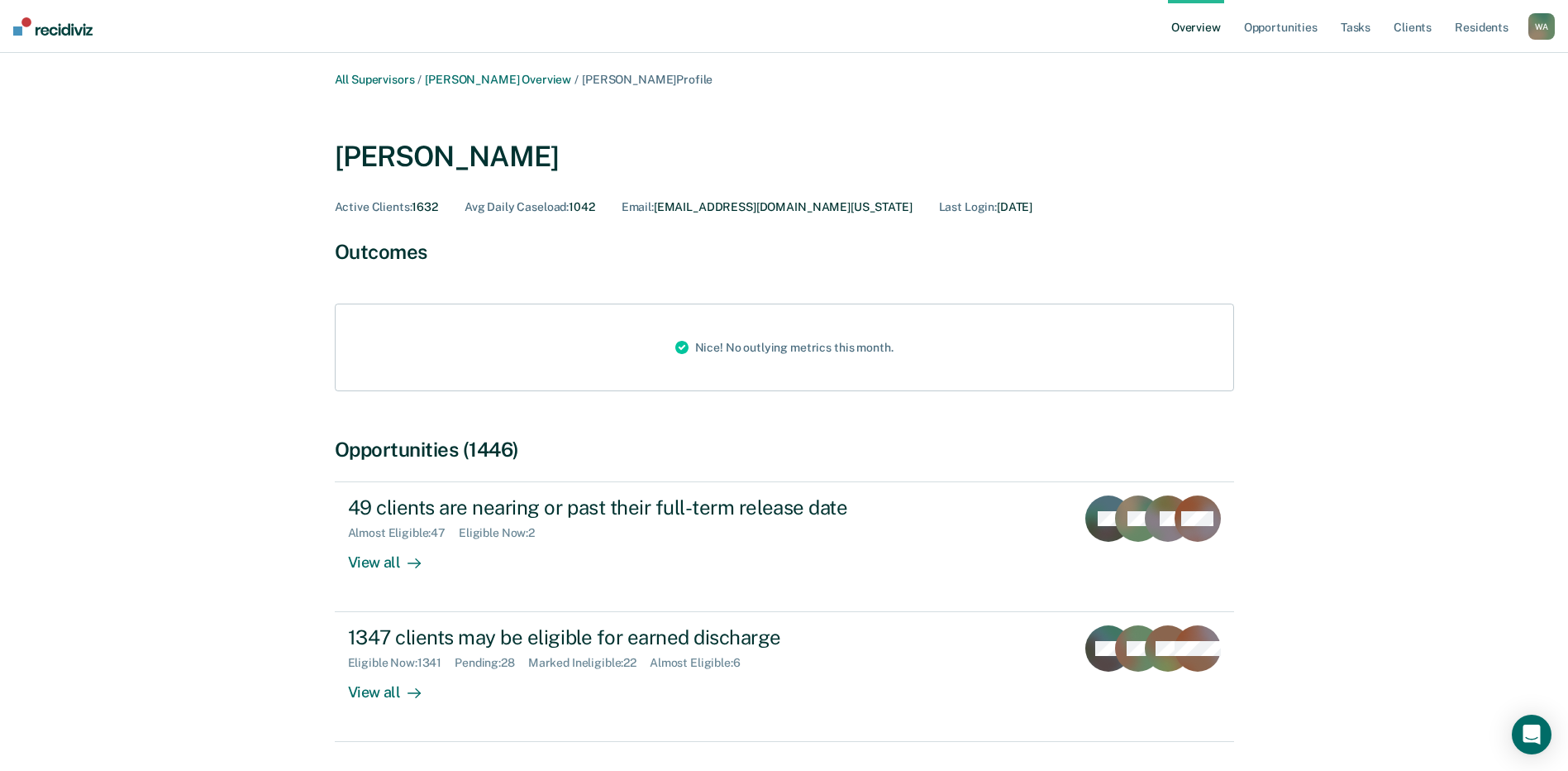
scroll to position [165, 0]
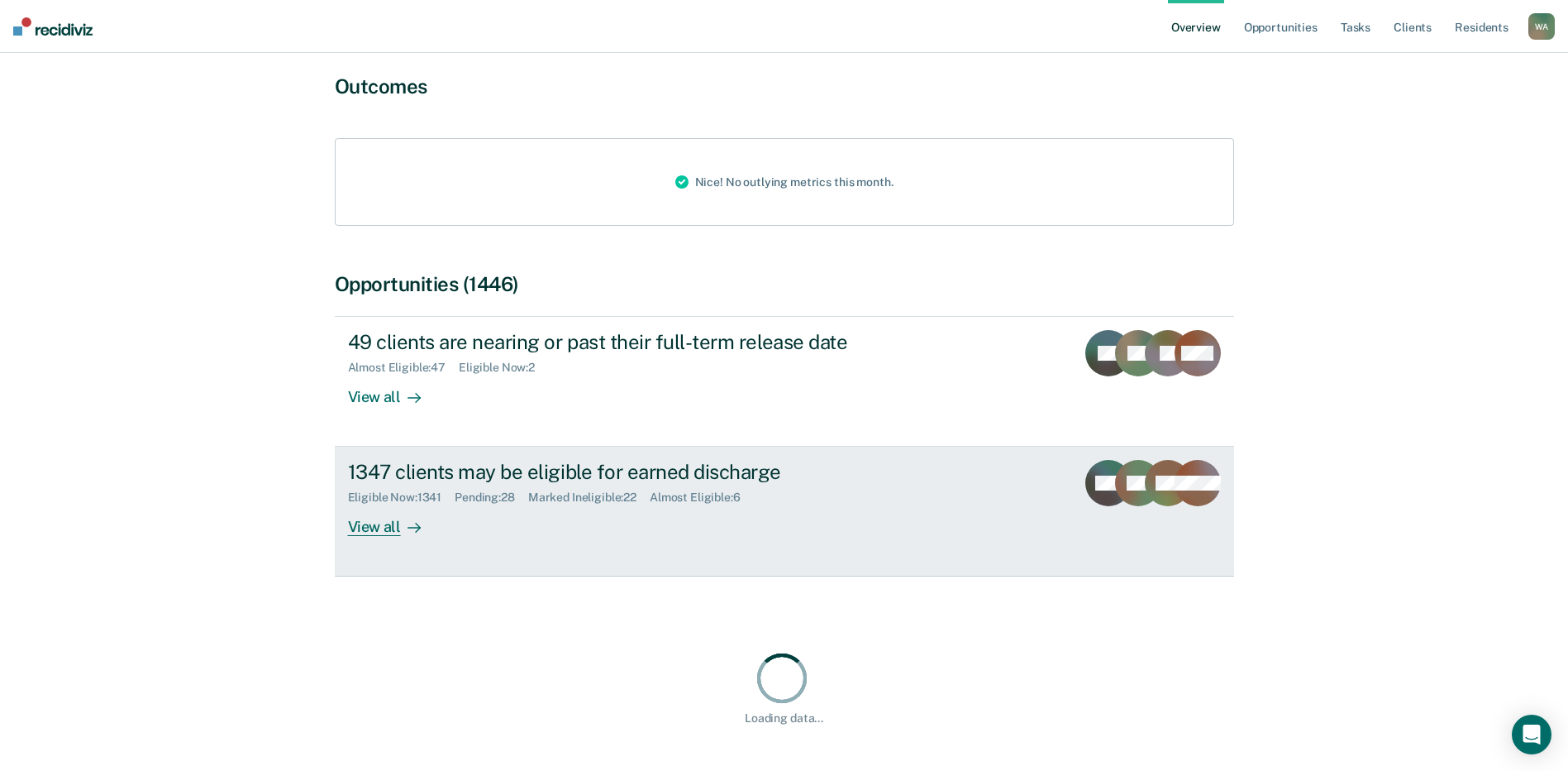
click at [371, 526] on div "View all" at bounding box center [395, 521] width 93 height 33
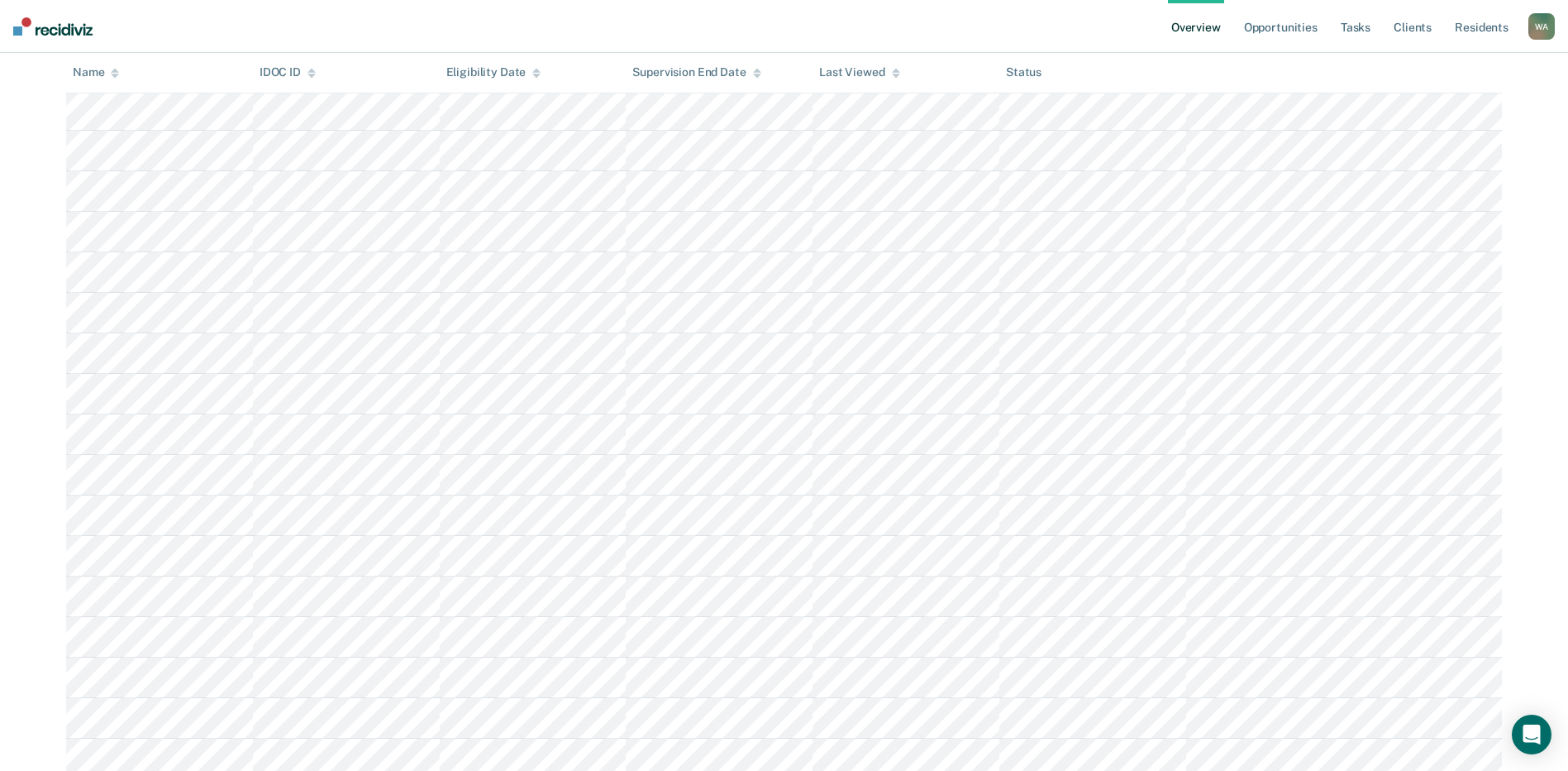
scroll to position [10088, 0]
click at [118, 71] on icon at bounding box center [115, 73] width 8 height 11
click at [113, 73] on icon at bounding box center [115, 70] width 8 height 4
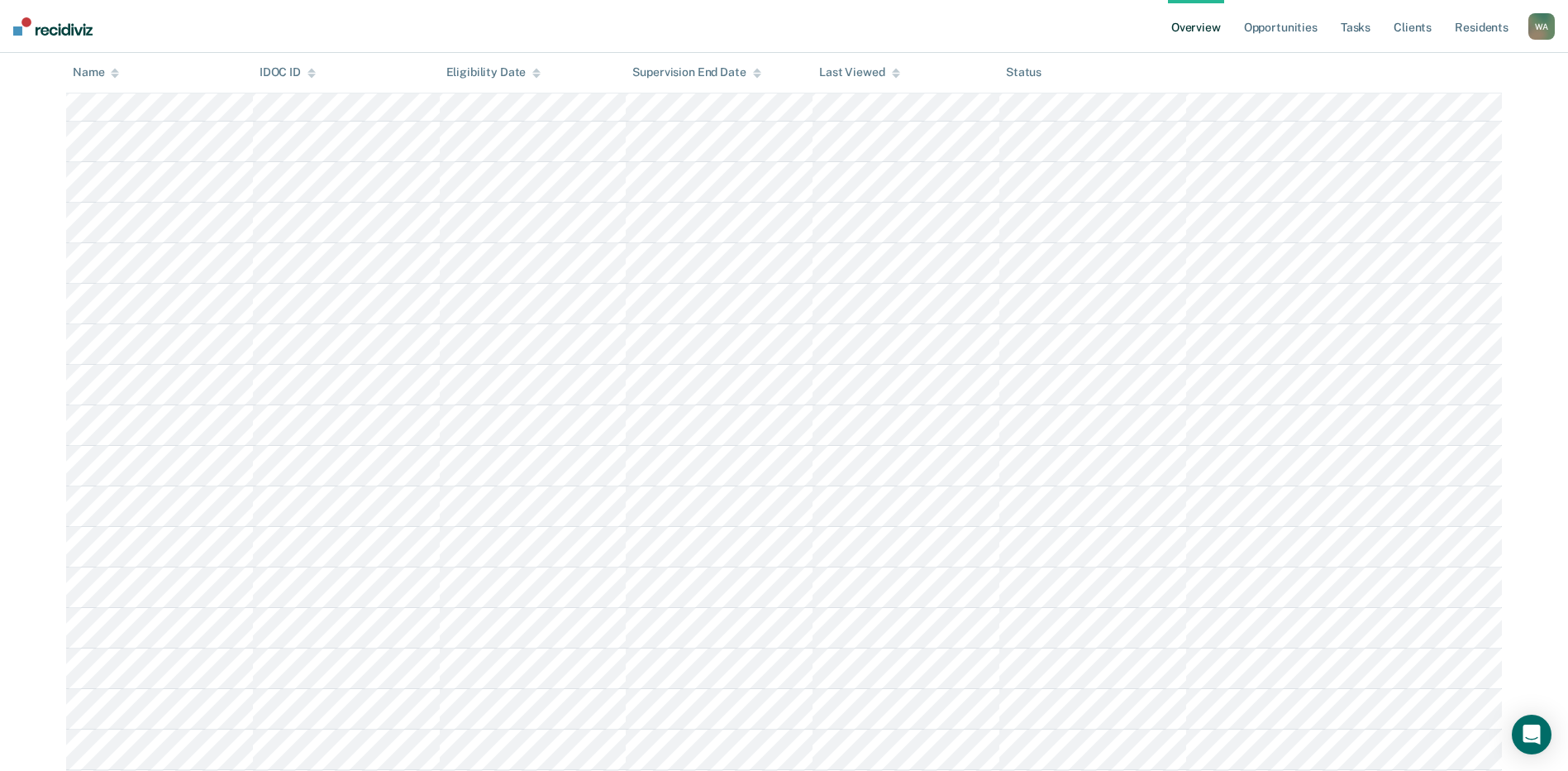
click at [114, 73] on icon at bounding box center [115, 73] width 8 height 11
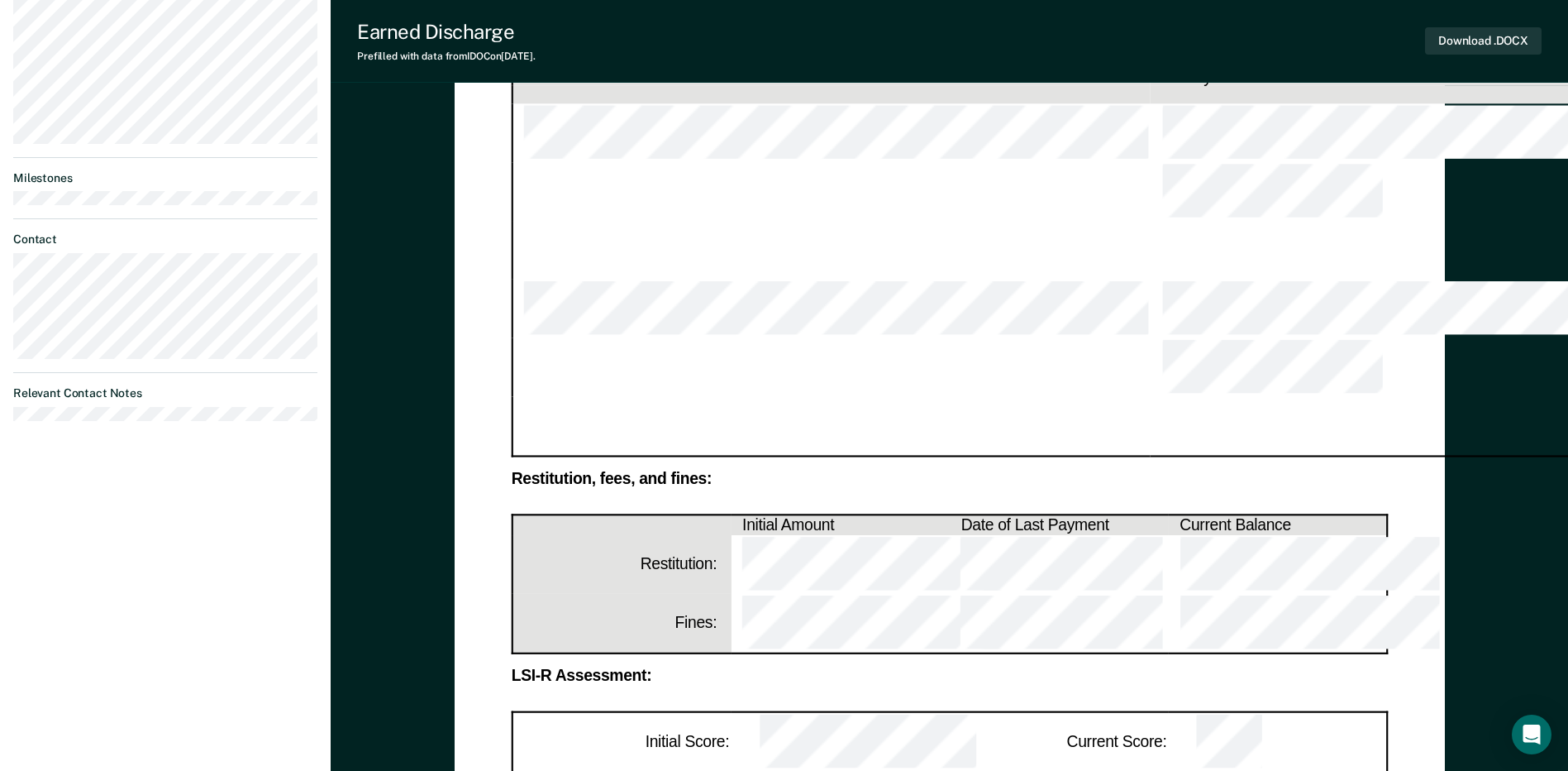
scroll to position [248, 0]
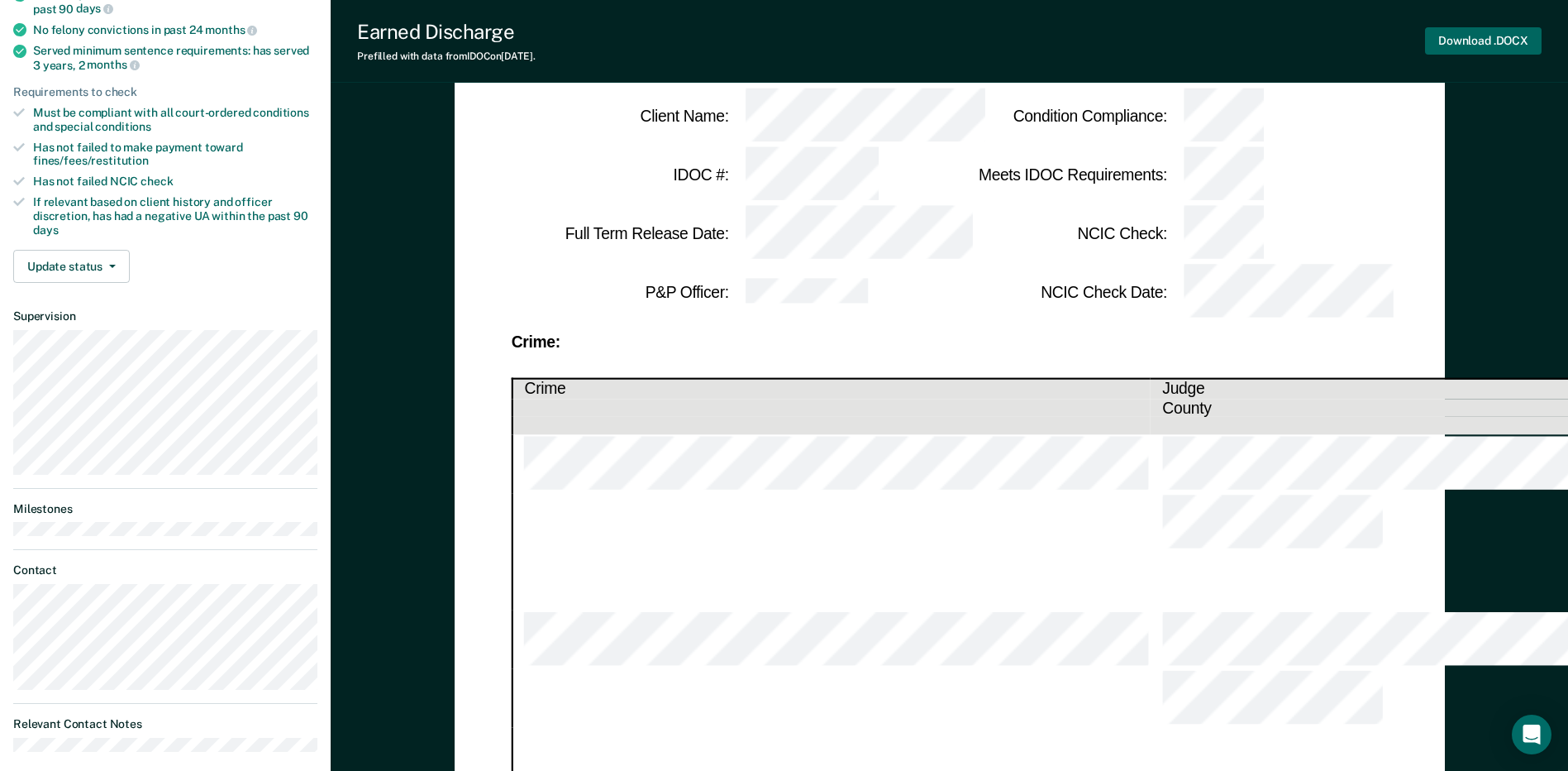
click at [1468, 43] on button "Download .DOCX" at bounding box center [1483, 42] width 117 height 28
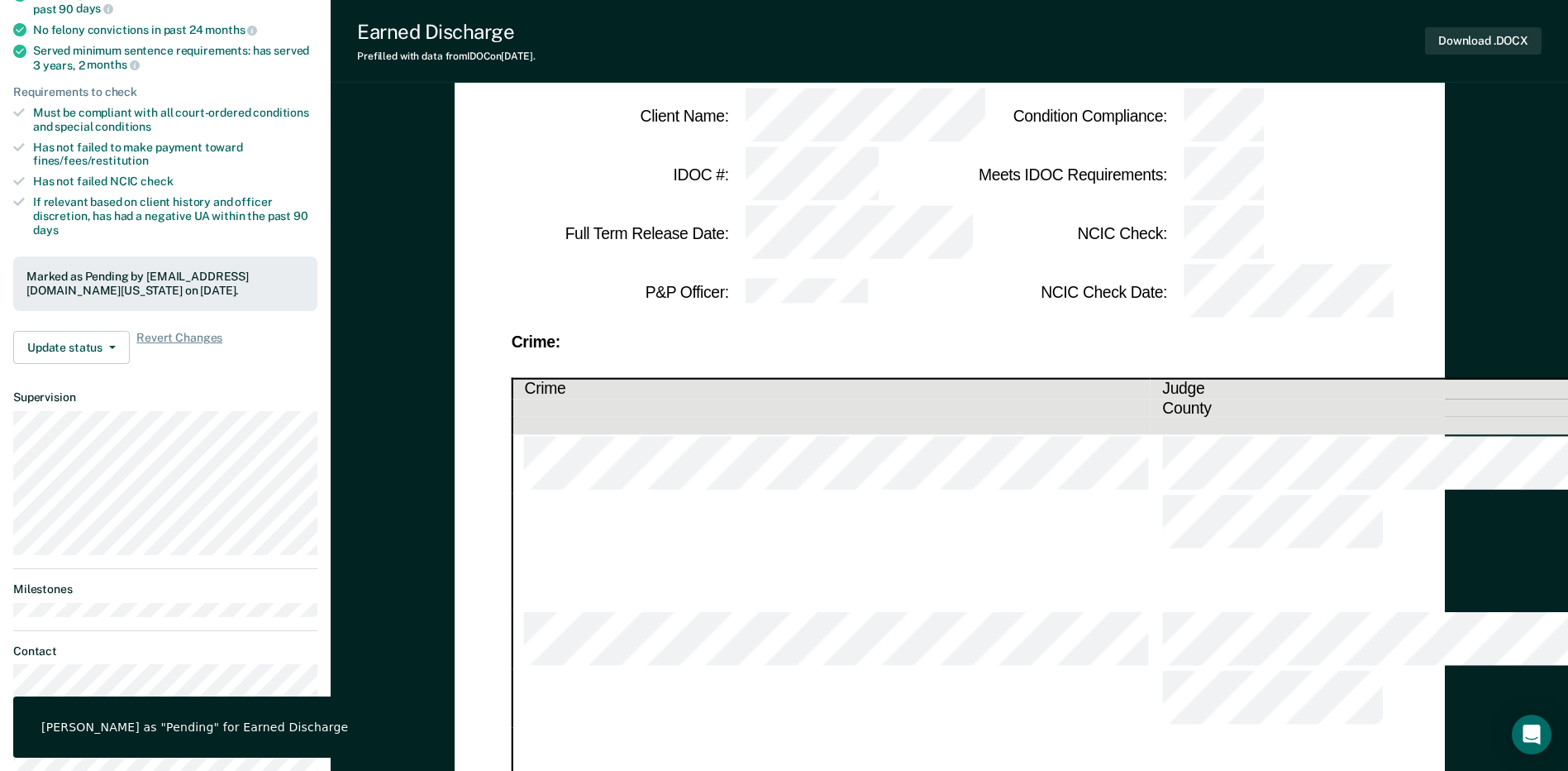
click at [1038, 37] on div "Earned Discharge Prefilled with data from IDOC on [DATE] . Download .DOCX" at bounding box center [949, 42] width 1238 height 83
